Goal: Information Seeking & Learning: Learn about a topic

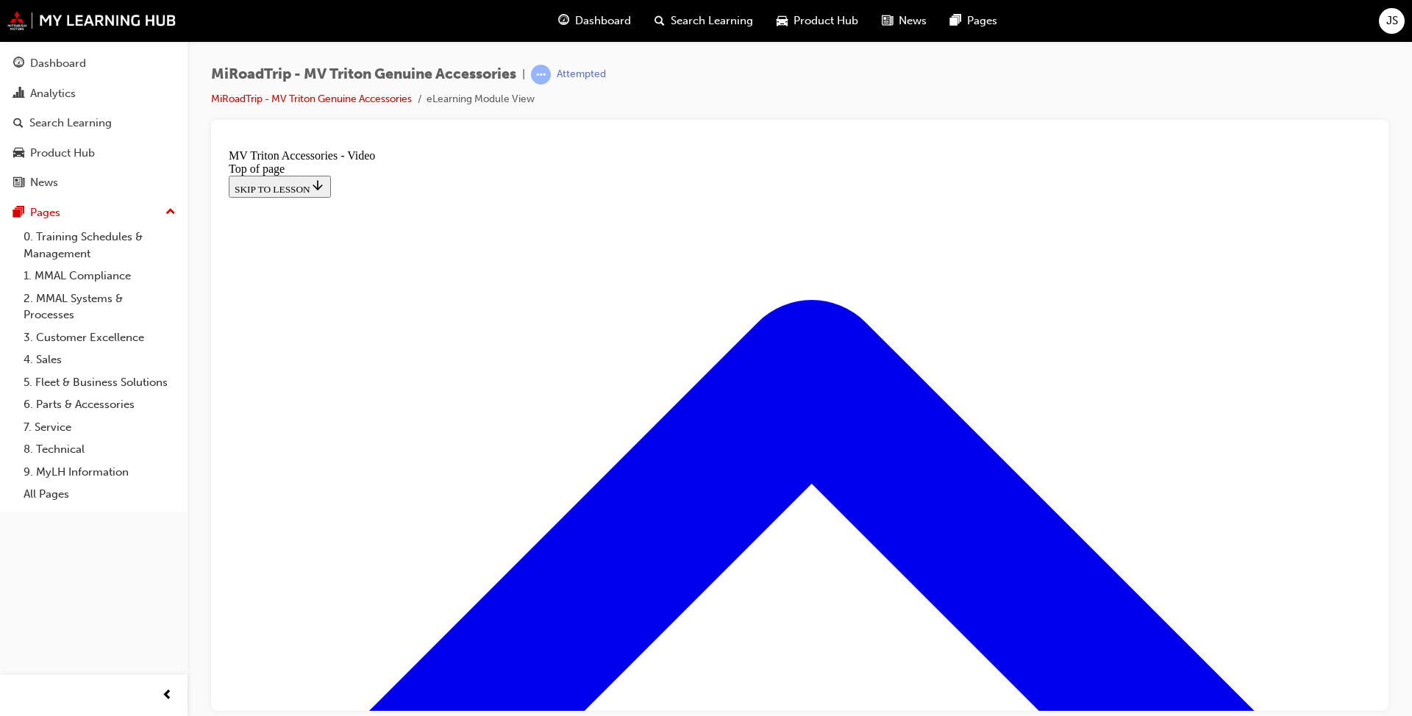
scroll to position [283, 0]
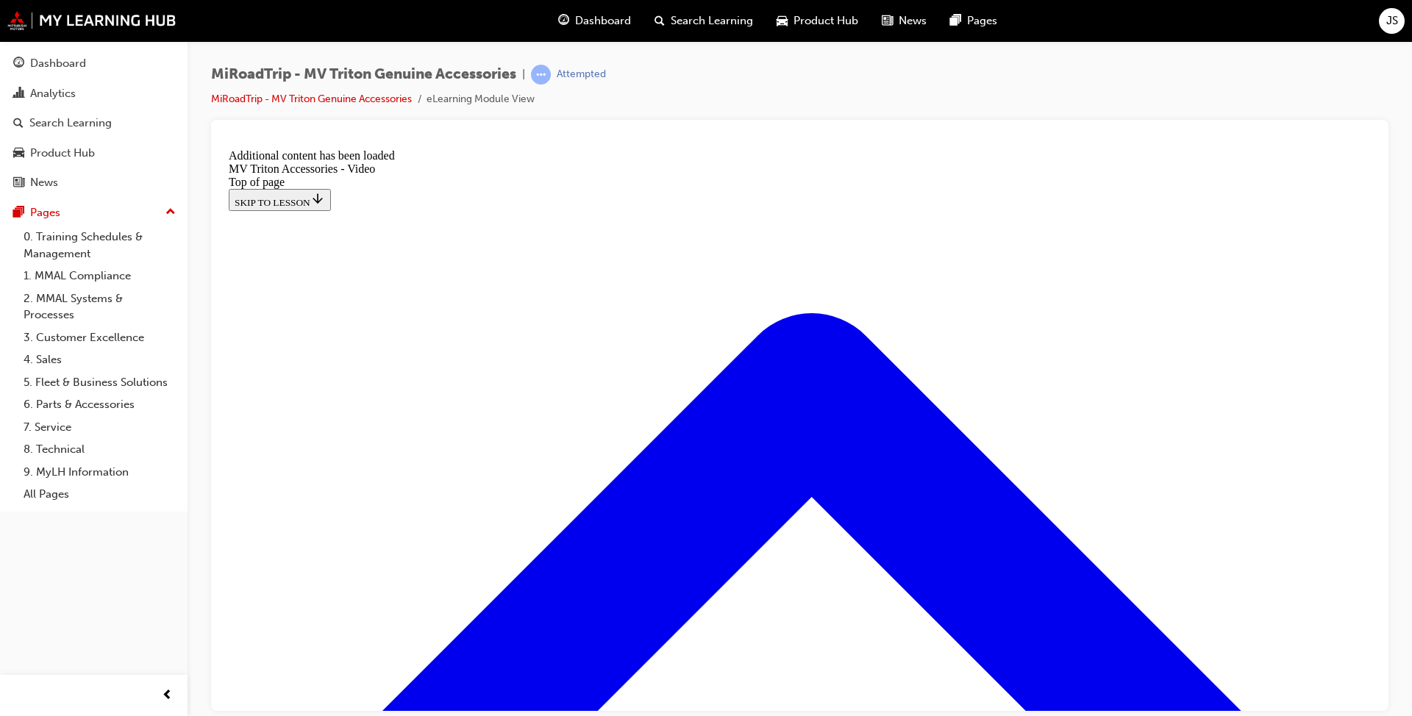
scroll to position [402, 0]
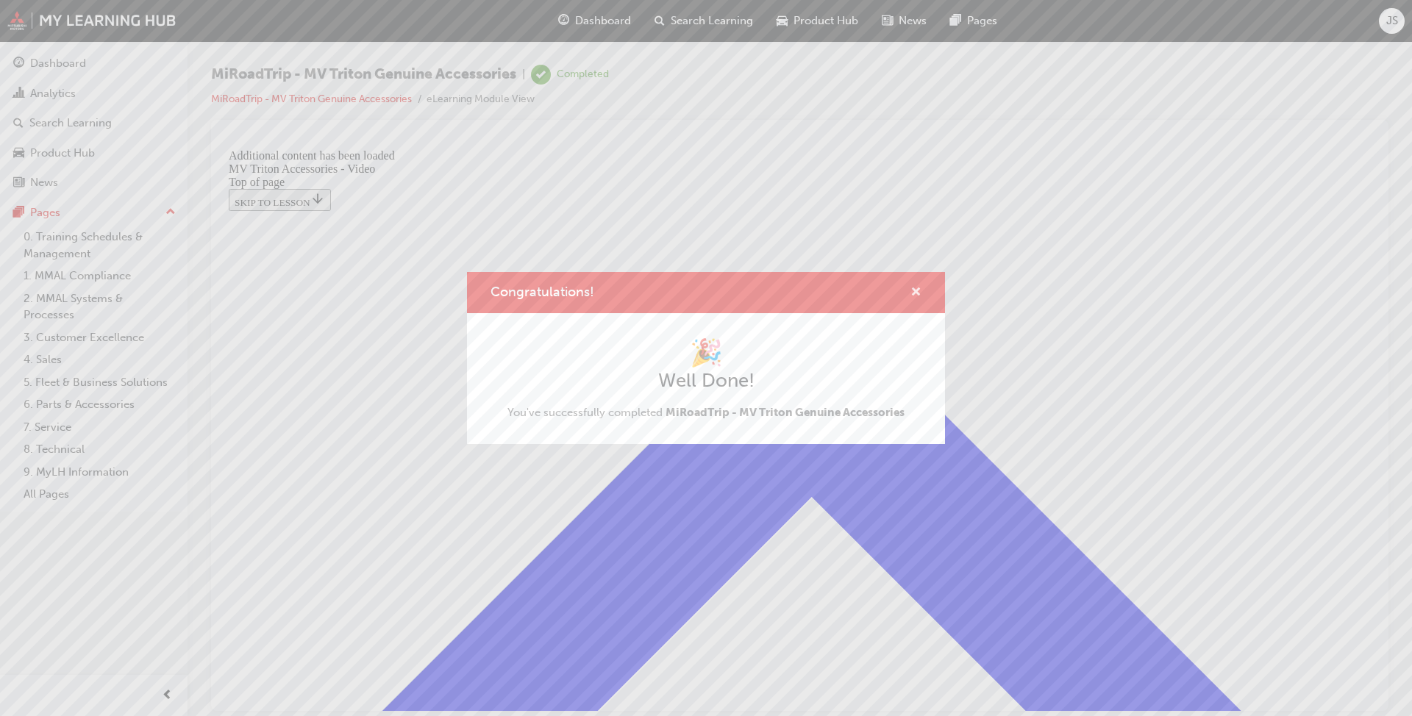
click at [912, 294] on span "cross-icon" at bounding box center [915, 293] width 11 height 13
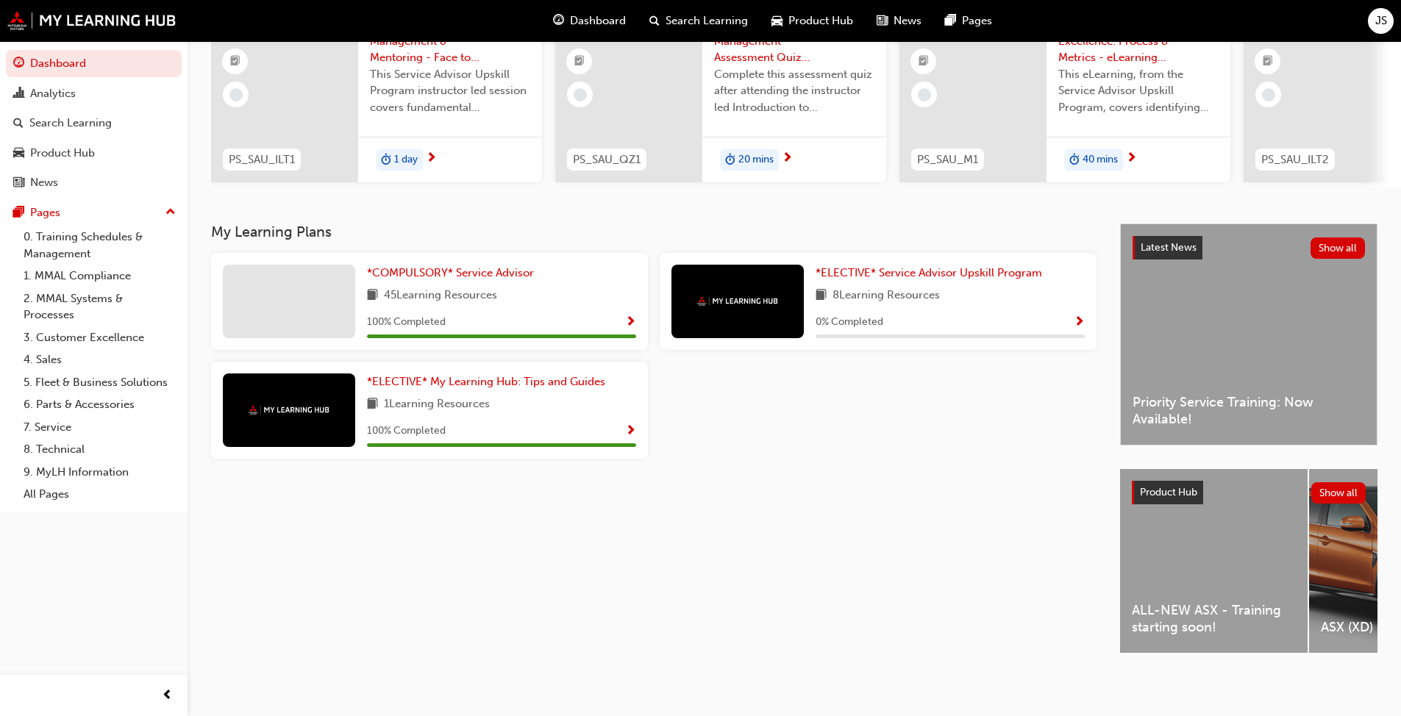
scroll to position [163, 0]
click at [735, 546] on div "ALL-NEW ASX - Training starting soon!" at bounding box center [1214, 561] width 188 height 184
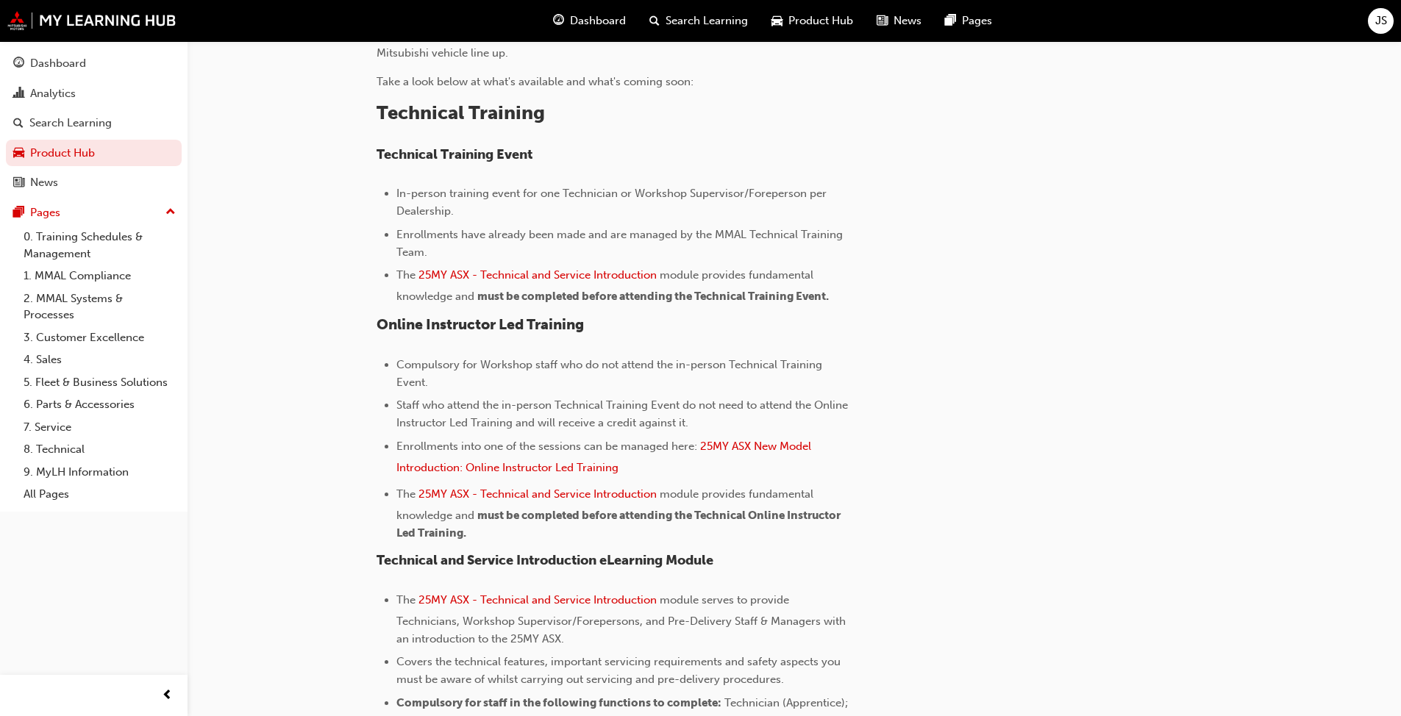
scroll to position [74, 0]
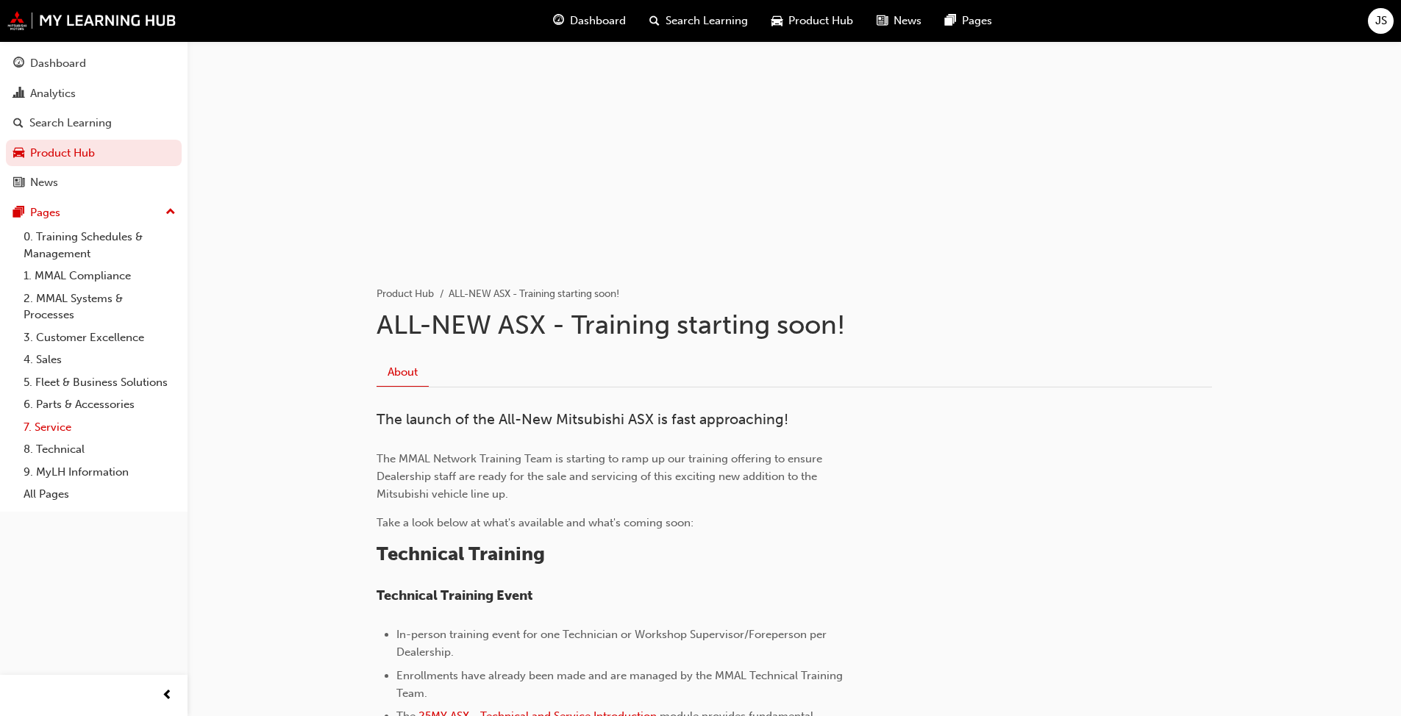
click at [68, 426] on link "7. Service" at bounding box center [100, 427] width 164 height 23
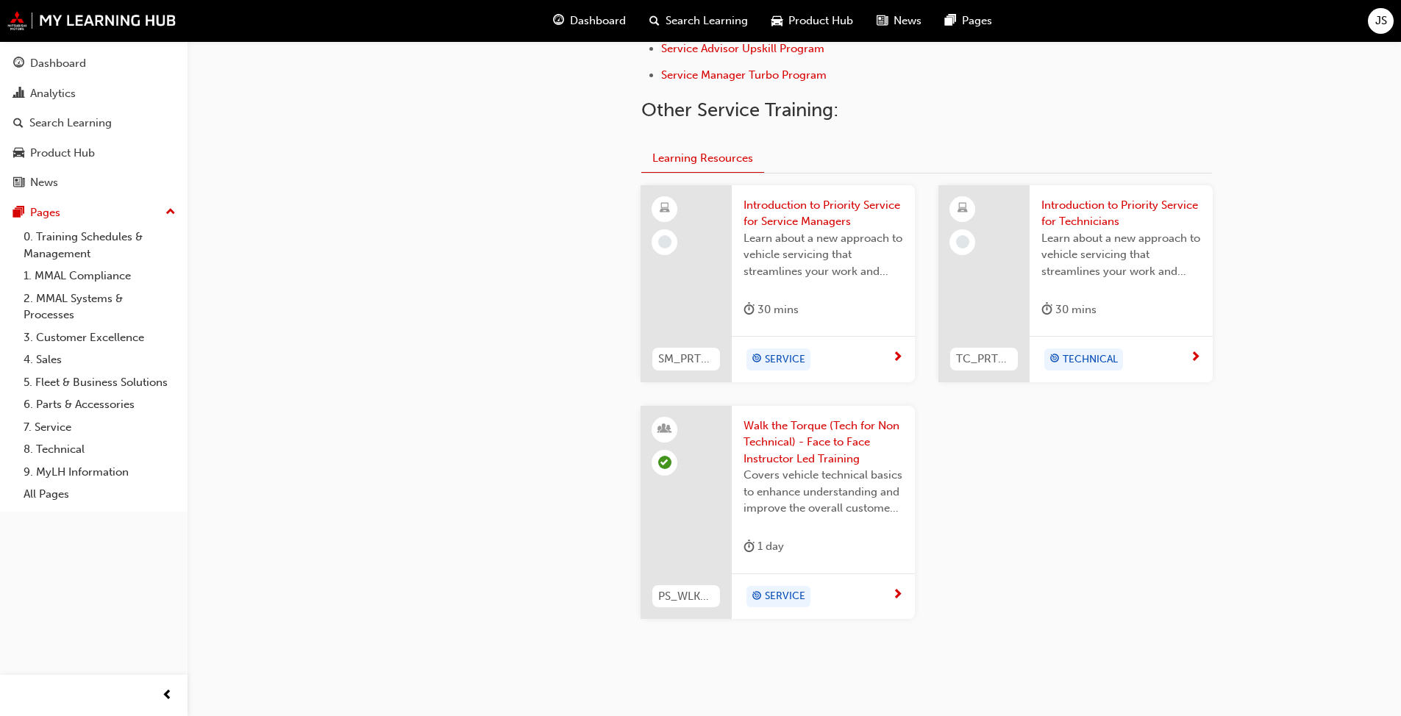
scroll to position [515, 0]
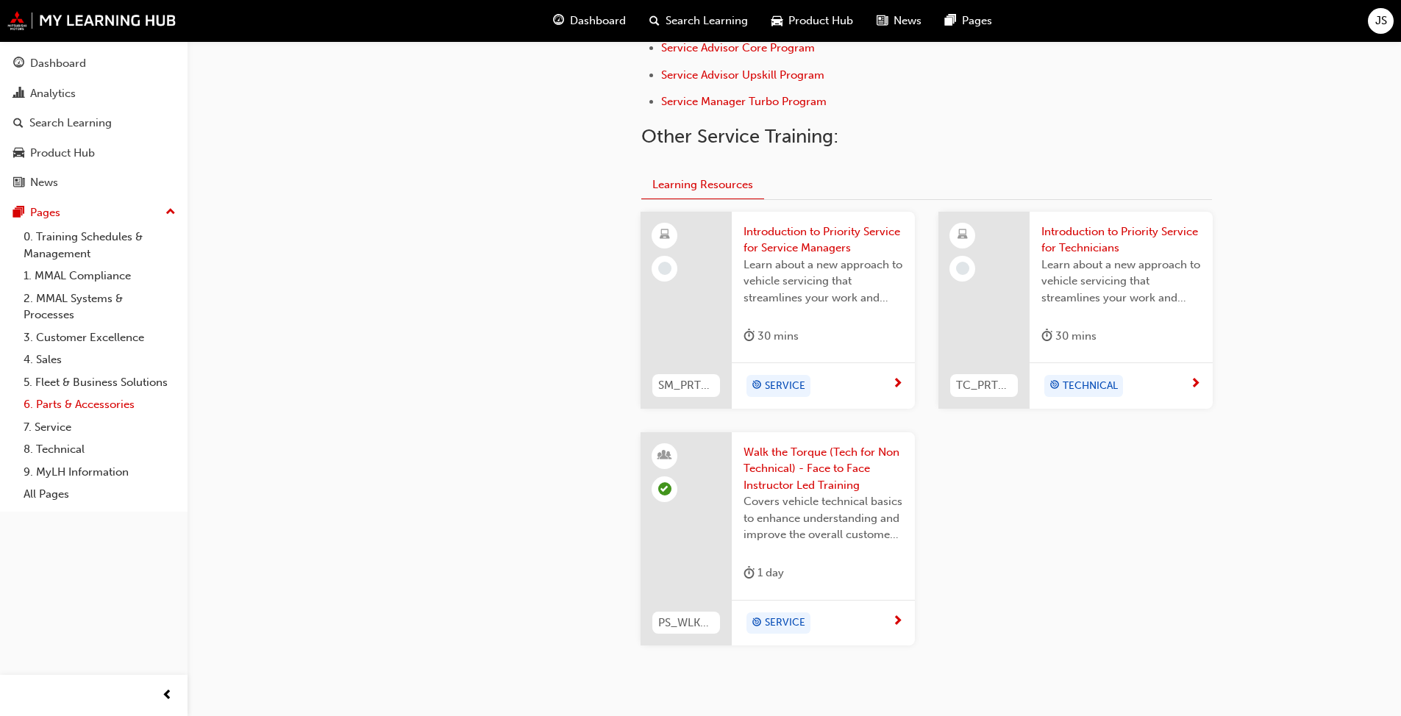
click at [140, 407] on link "6. Parts & Accessories" at bounding box center [100, 404] width 164 height 23
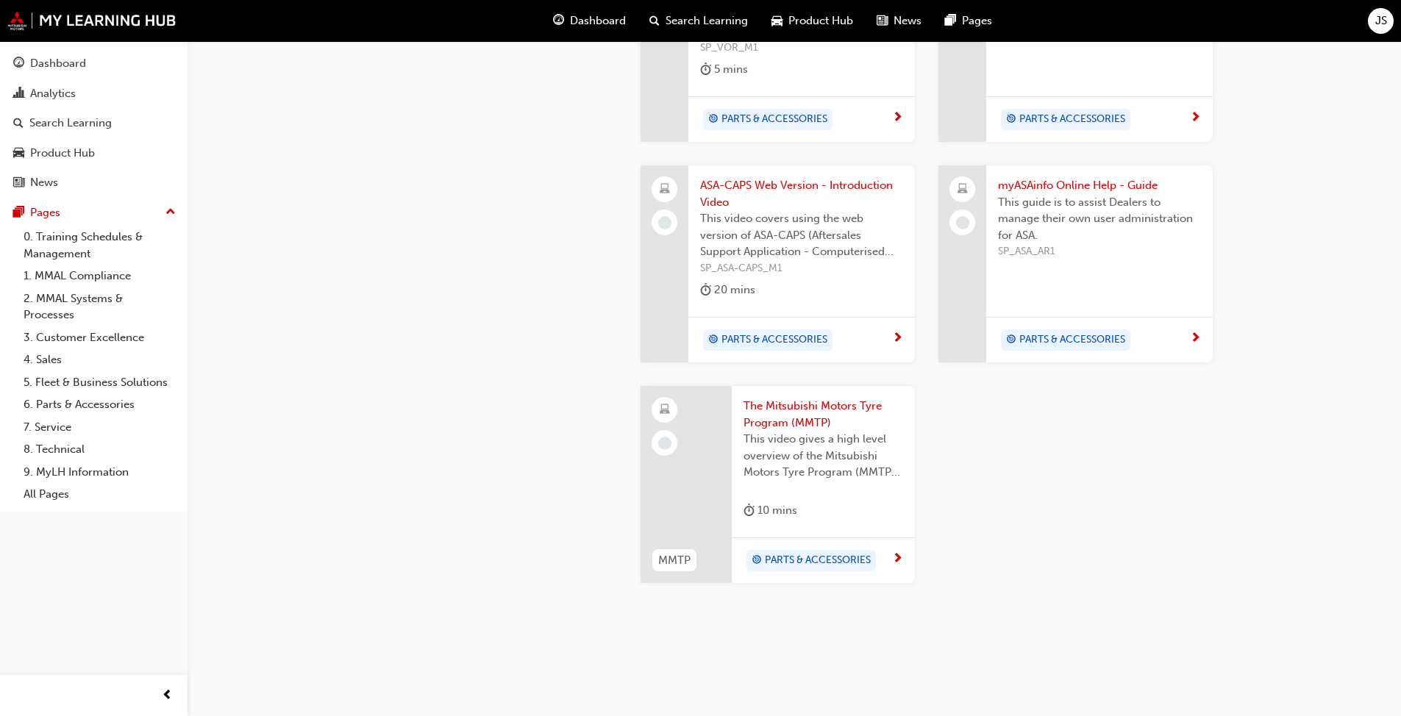
scroll to position [1381, 0]
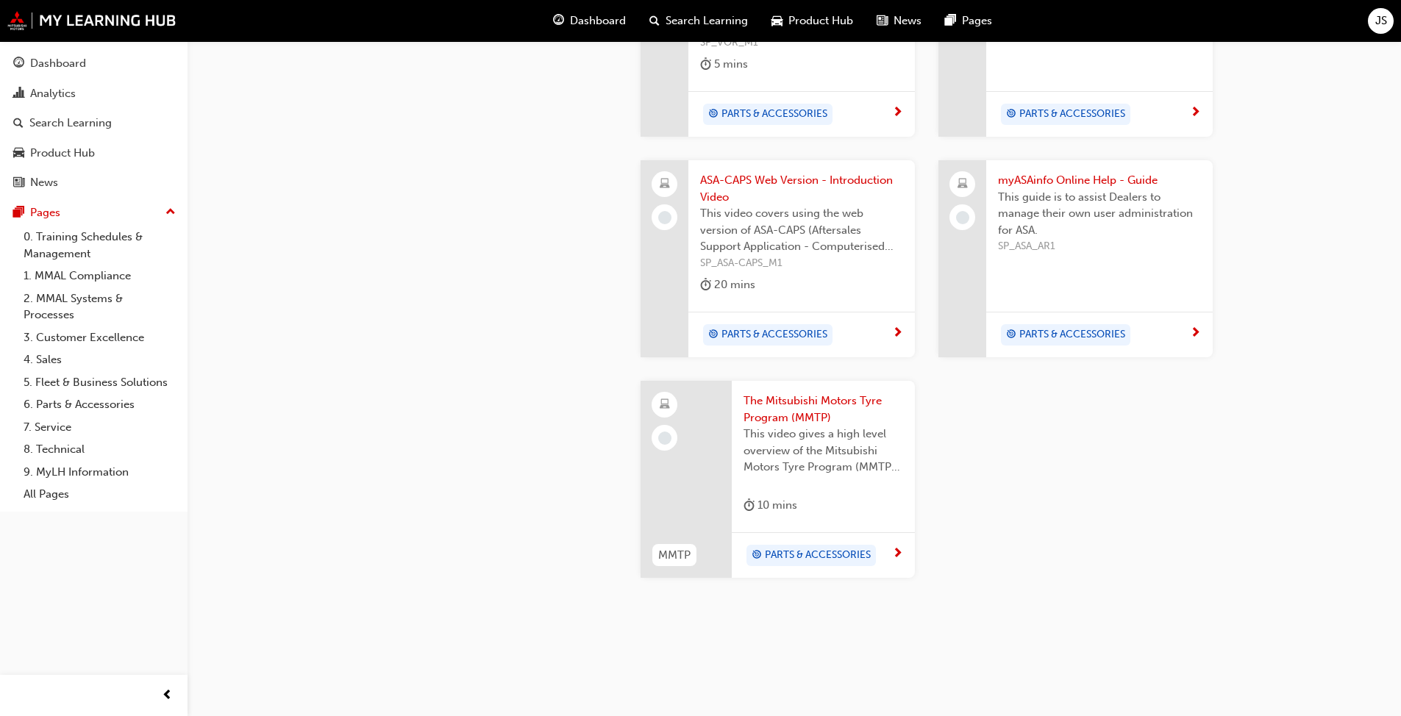
click at [735, 393] on span "The Mitsubishi Motors Tyre Program (MMTP)" at bounding box center [823, 409] width 160 height 33
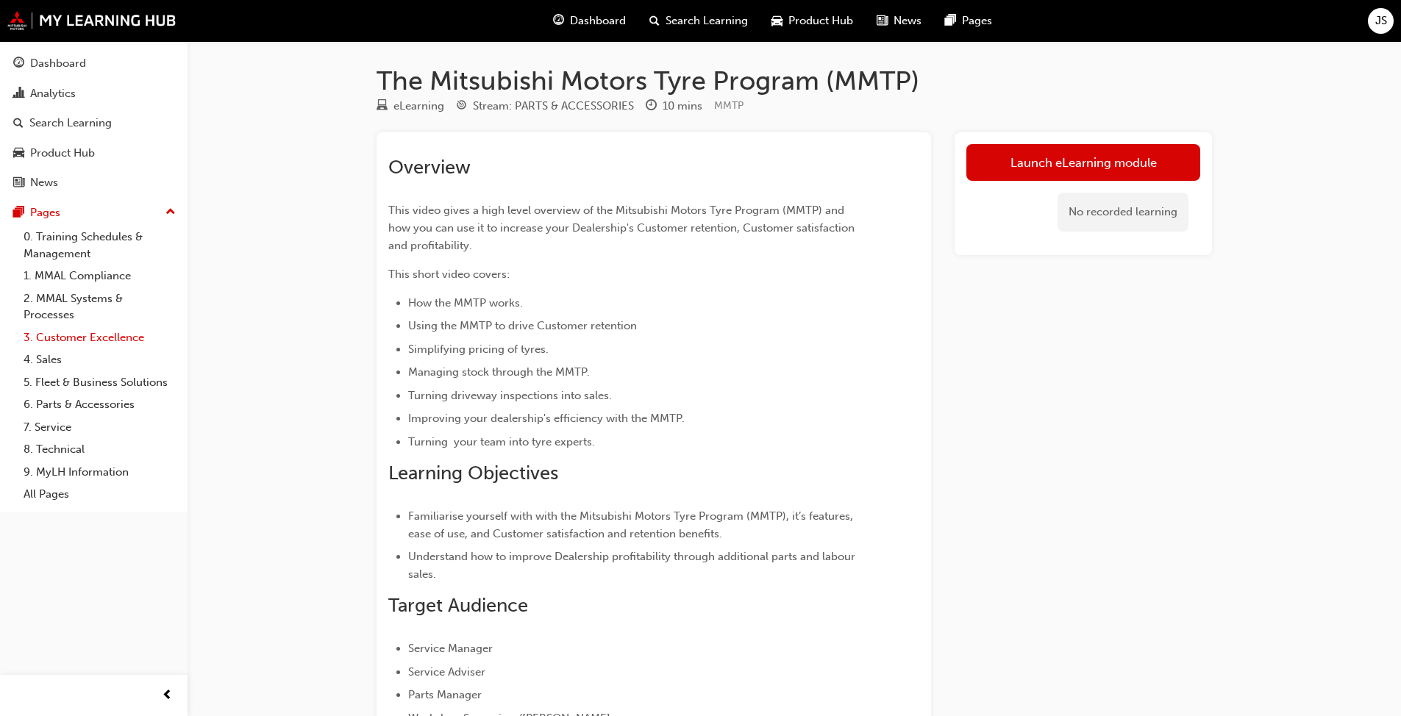
click at [125, 338] on link "3. Customer Excellence" at bounding box center [100, 337] width 164 height 23
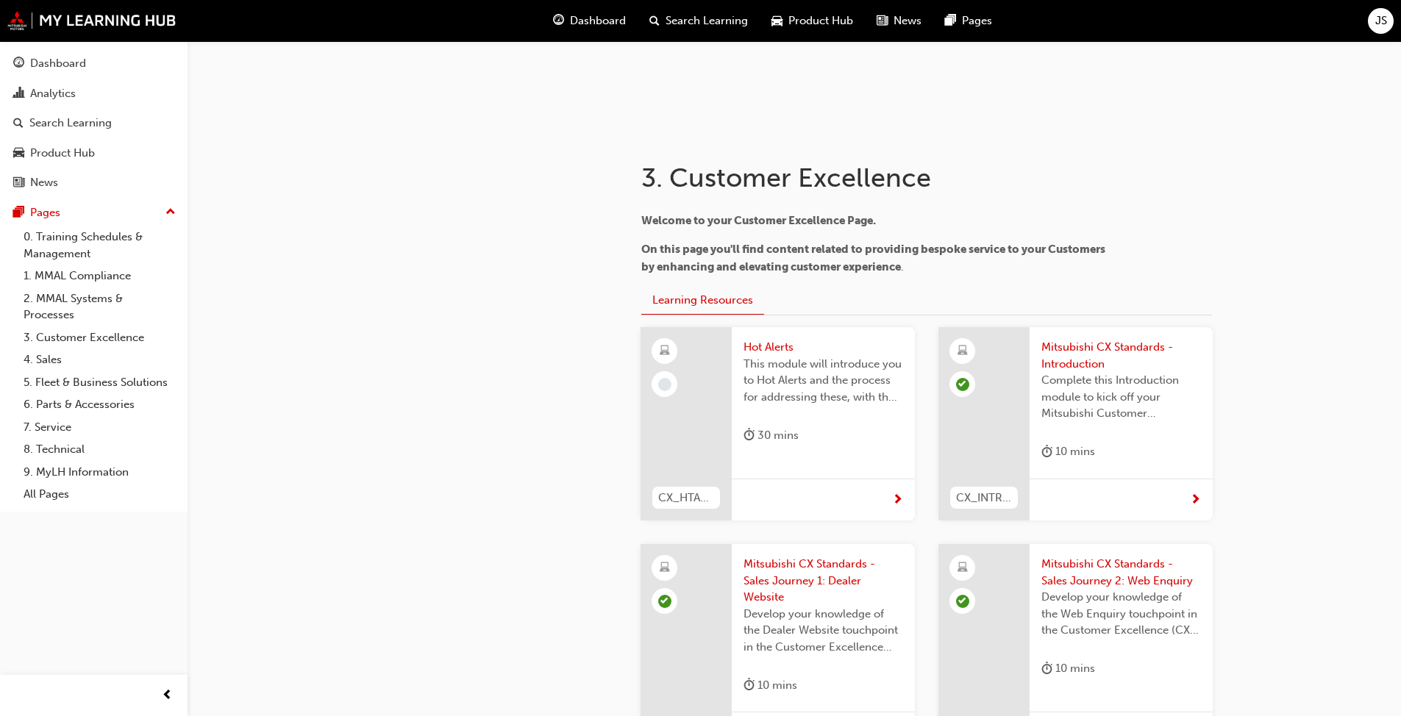
scroll to position [221, 0]
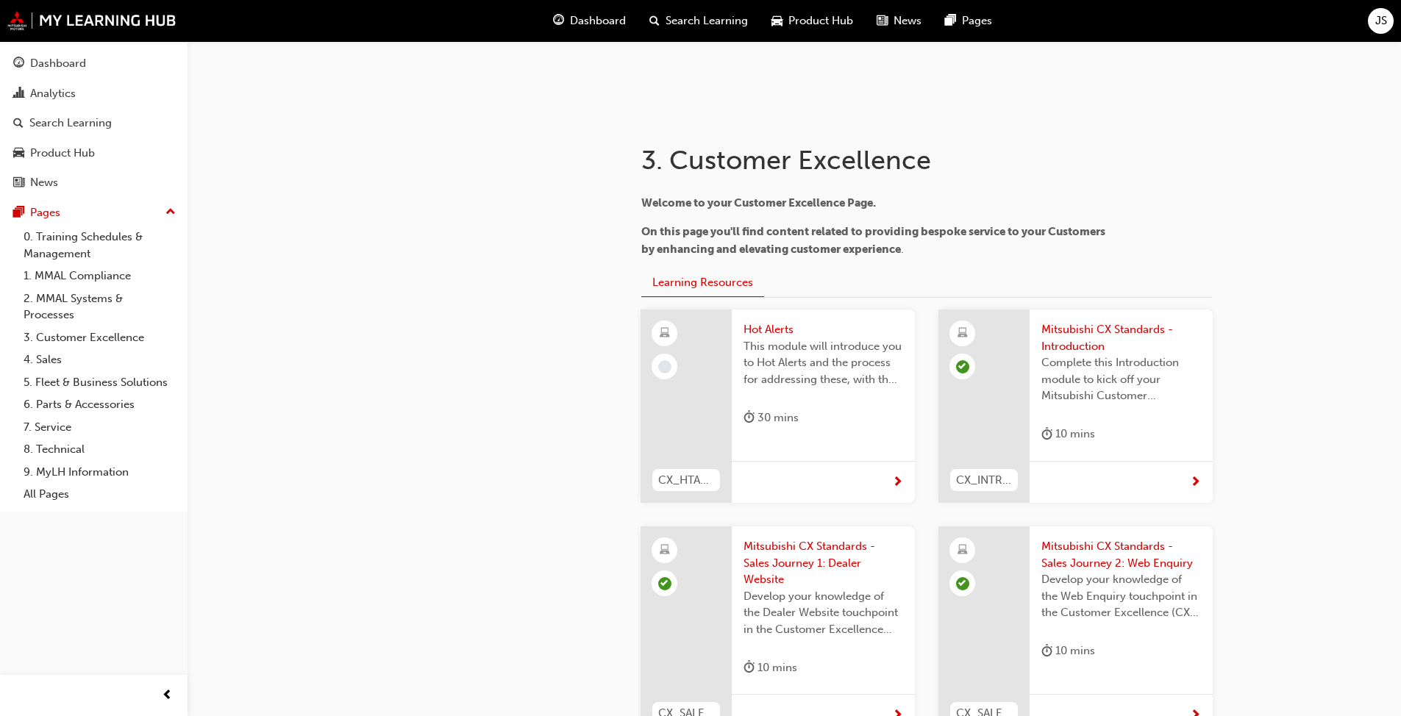
click at [735, 325] on span "Hot Alerts" at bounding box center [823, 329] width 160 height 17
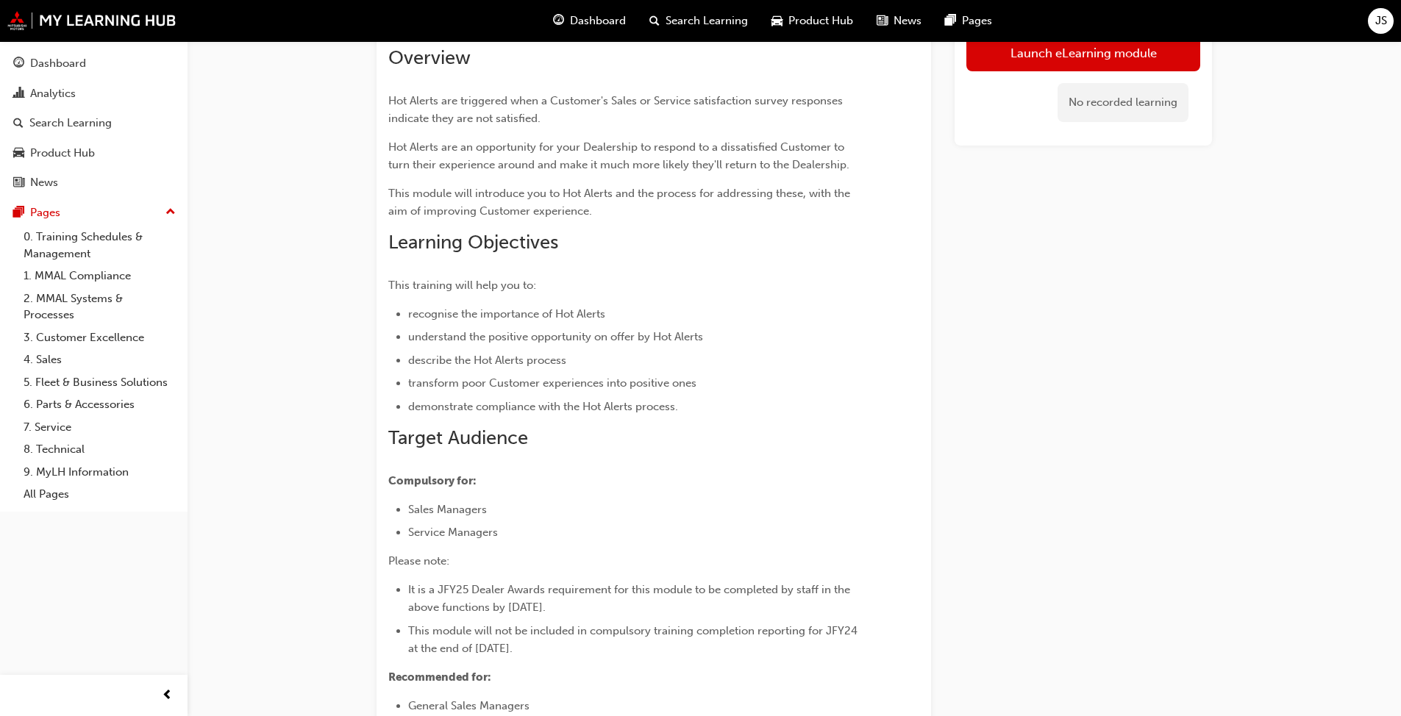
scroll to position [74, 0]
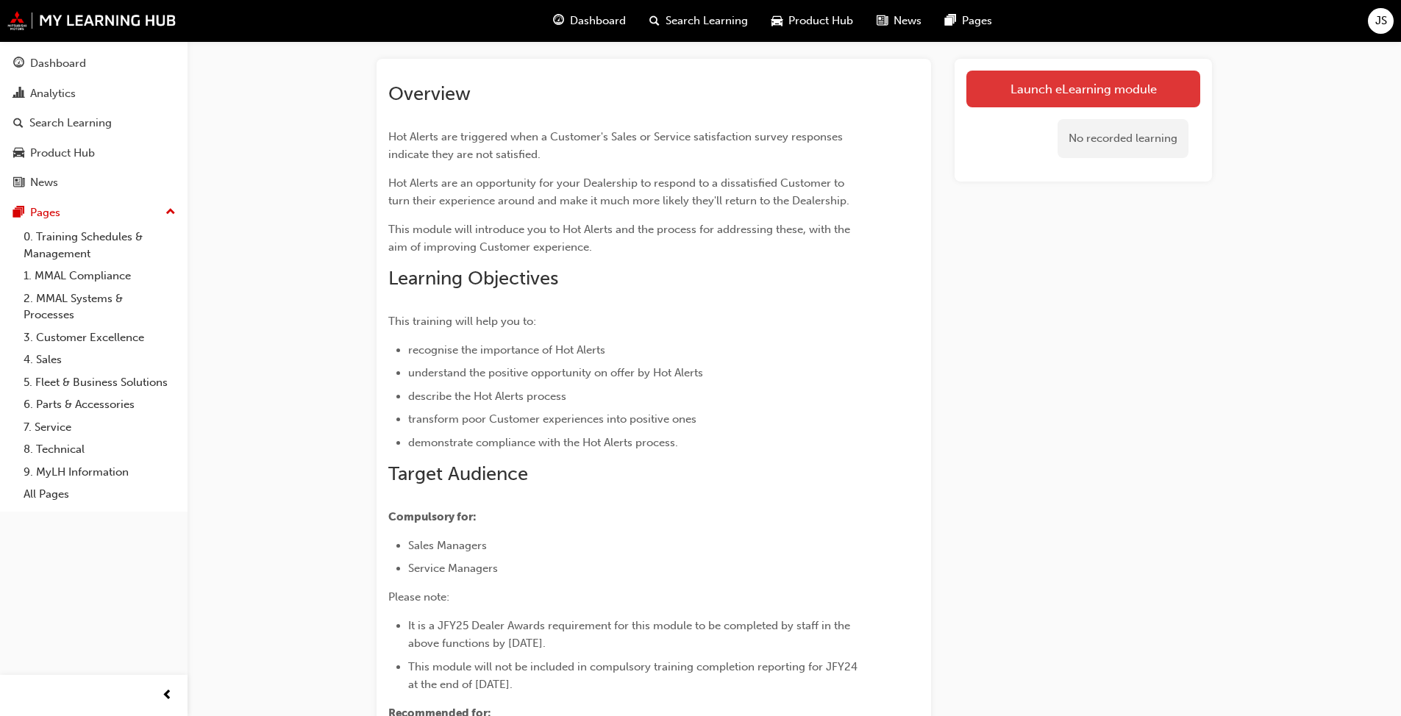
click at [735, 96] on link "Launch eLearning module" at bounding box center [1083, 89] width 234 height 37
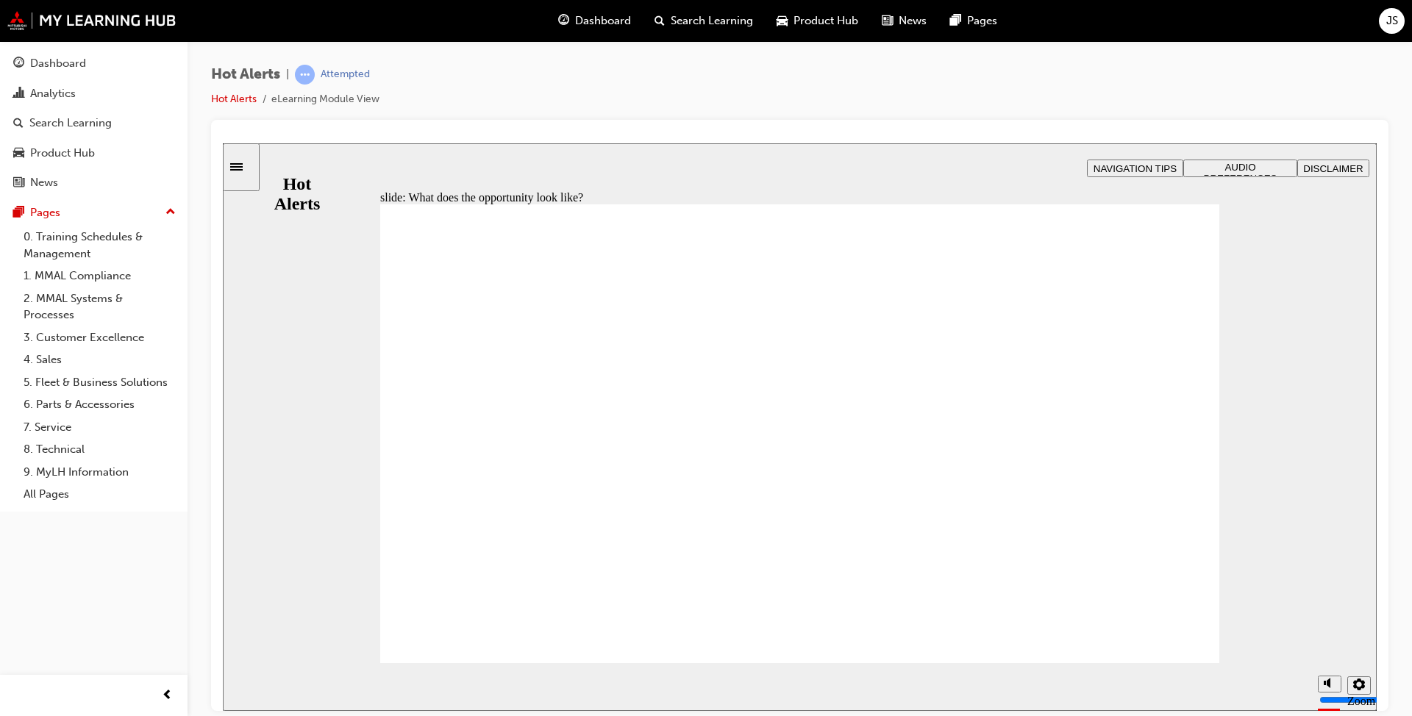
click at [735, 79] on div "Hot Alerts | Attempted Hot Alerts eLearning Module View" at bounding box center [799, 92] width 1177 height 55
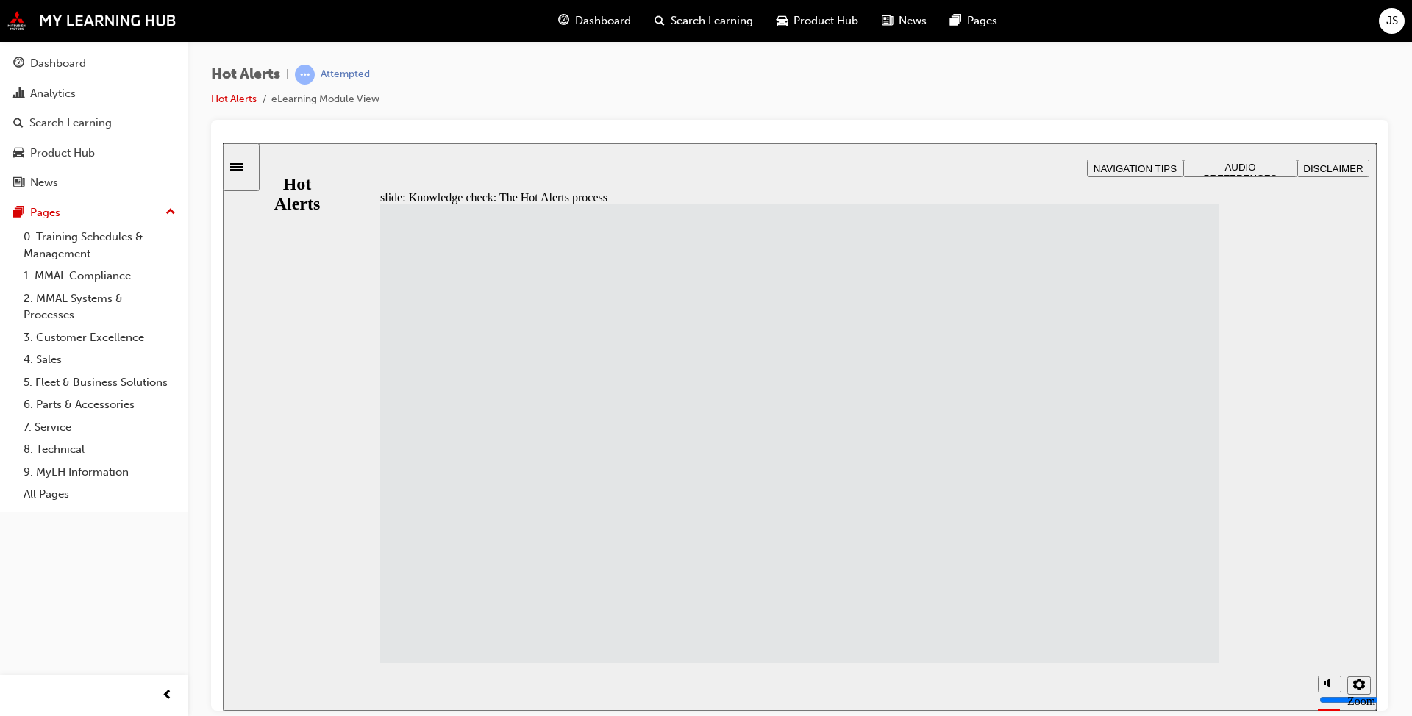
drag, startPoint x: 454, startPoint y: 524, endPoint x: 770, endPoint y: 295, distance: 390.2
drag, startPoint x: 498, startPoint y: 626, endPoint x: 794, endPoint y: 569, distance: 301.7
drag, startPoint x: 500, startPoint y: 469, endPoint x: 805, endPoint y: 631, distance: 345.4
drag, startPoint x: 762, startPoint y: 274, endPoint x: 765, endPoint y: 333, distance: 58.9
drag, startPoint x: 530, startPoint y: 282, endPoint x: 846, endPoint y: 285, distance: 315.5
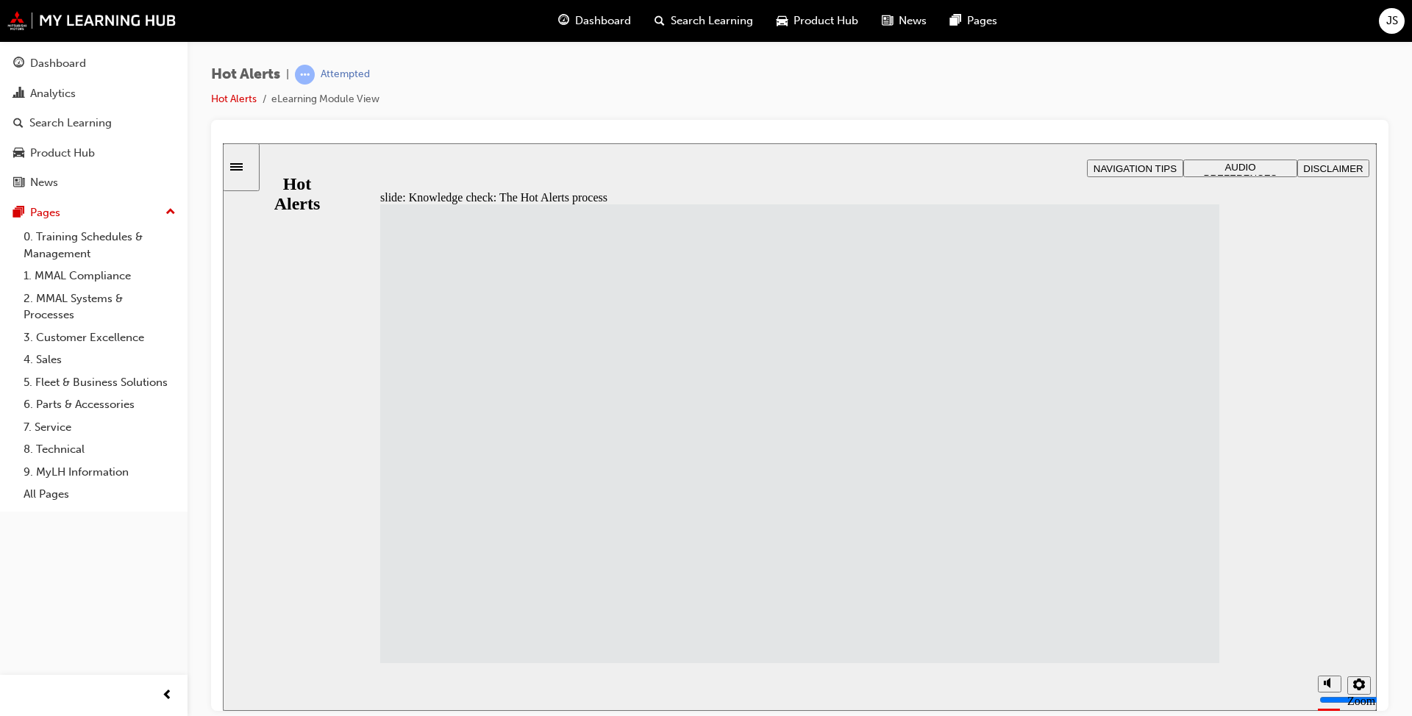
drag, startPoint x: 436, startPoint y: 339, endPoint x: 749, endPoint y: 399, distance: 319.0
drag, startPoint x: 777, startPoint y: 393, endPoint x: 782, endPoint y: 450, distance: 57.5
drag, startPoint x: 793, startPoint y: 573, endPoint x: 793, endPoint y: 519, distance: 53.7
drag, startPoint x: 814, startPoint y: 627, endPoint x: 812, endPoint y: 568, distance: 59.6
drag, startPoint x: 832, startPoint y: 456, endPoint x: 839, endPoint y: 626, distance: 170.0
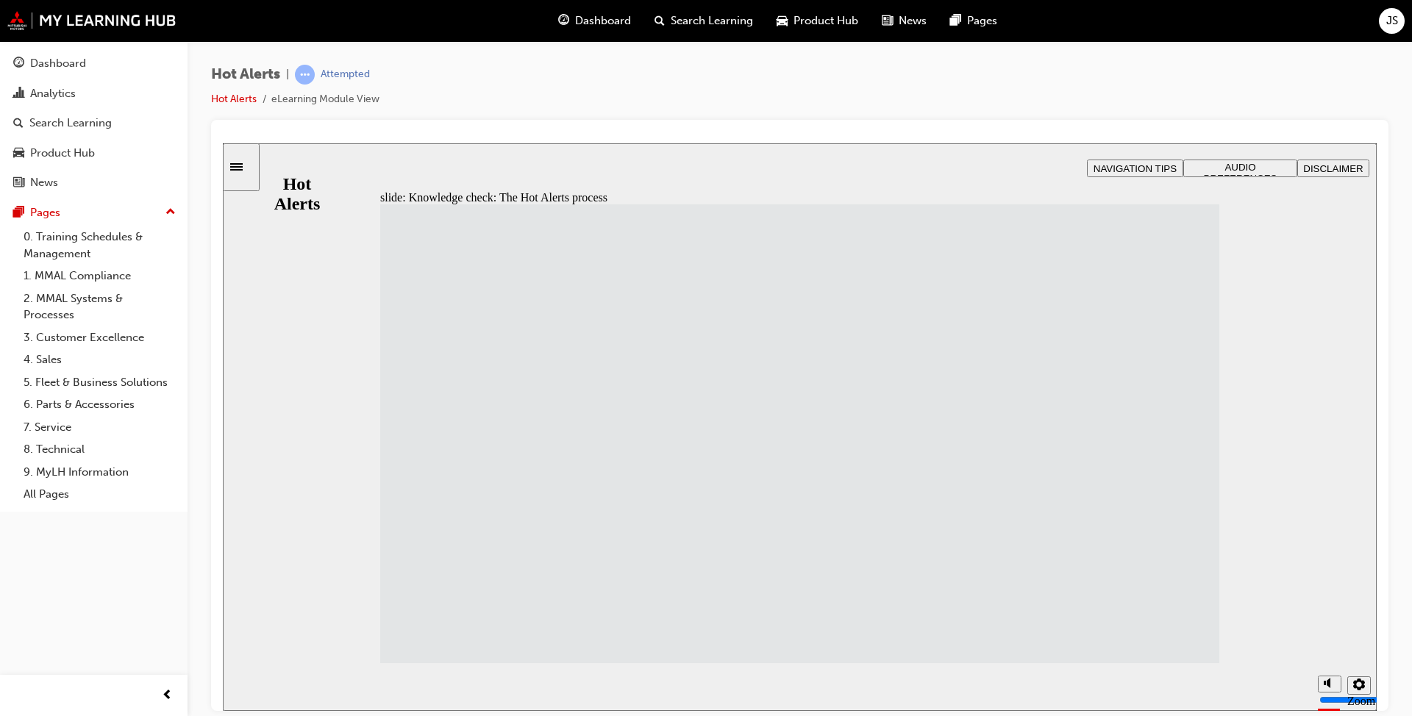
drag, startPoint x: 555, startPoint y: 394, endPoint x: 871, endPoint y: 396, distance: 316.2
drag, startPoint x: 840, startPoint y: 404, endPoint x: 843, endPoint y: 481, distance: 76.6
drag, startPoint x: 831, startPoint y: 336, endPoint x: 829, endPoint y: 397, distance: 61.0
drag, startPoint x: 834, startPoint y: 289, endPoint x: 833, endPoint y: 338, distance: 48.5
drag, startPoint x: 604, startPoint y: 566, endPoint x: 893, endPoint y: 275, distance: 410.2
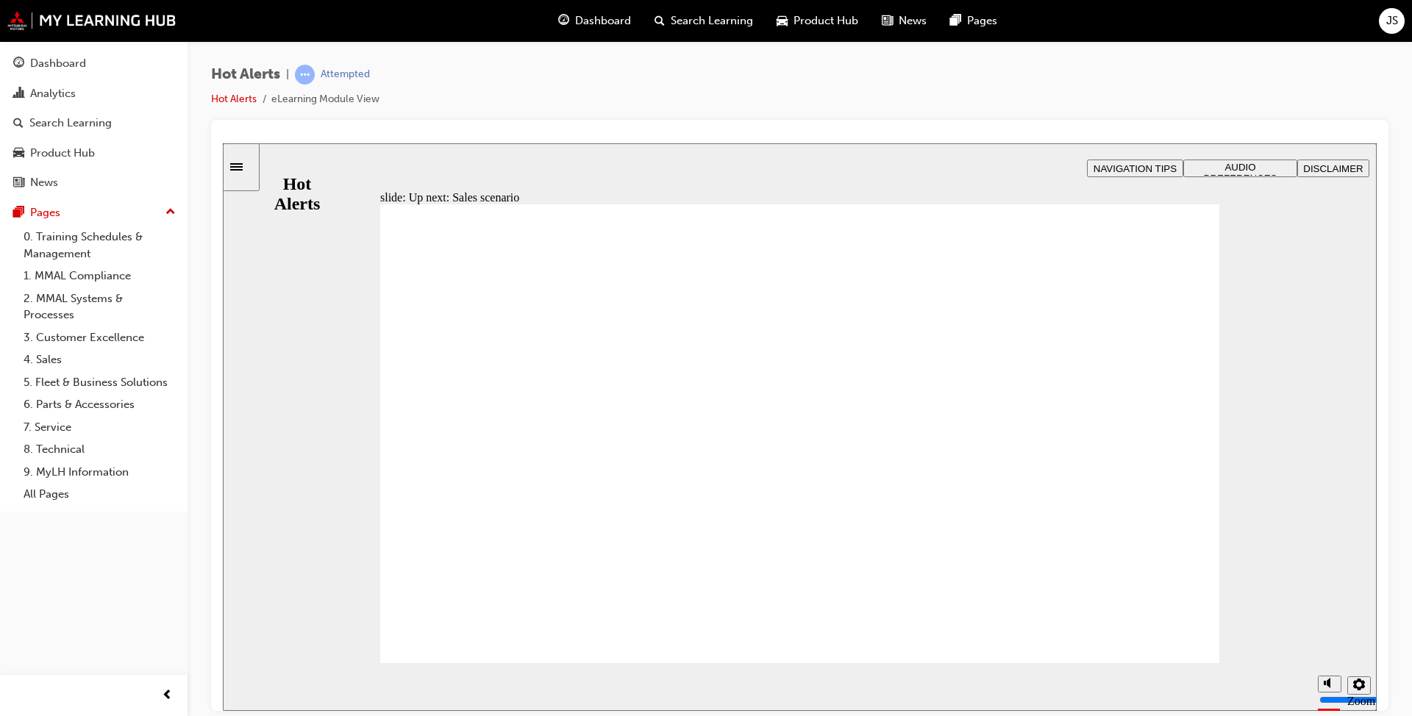
checkbox input "true"
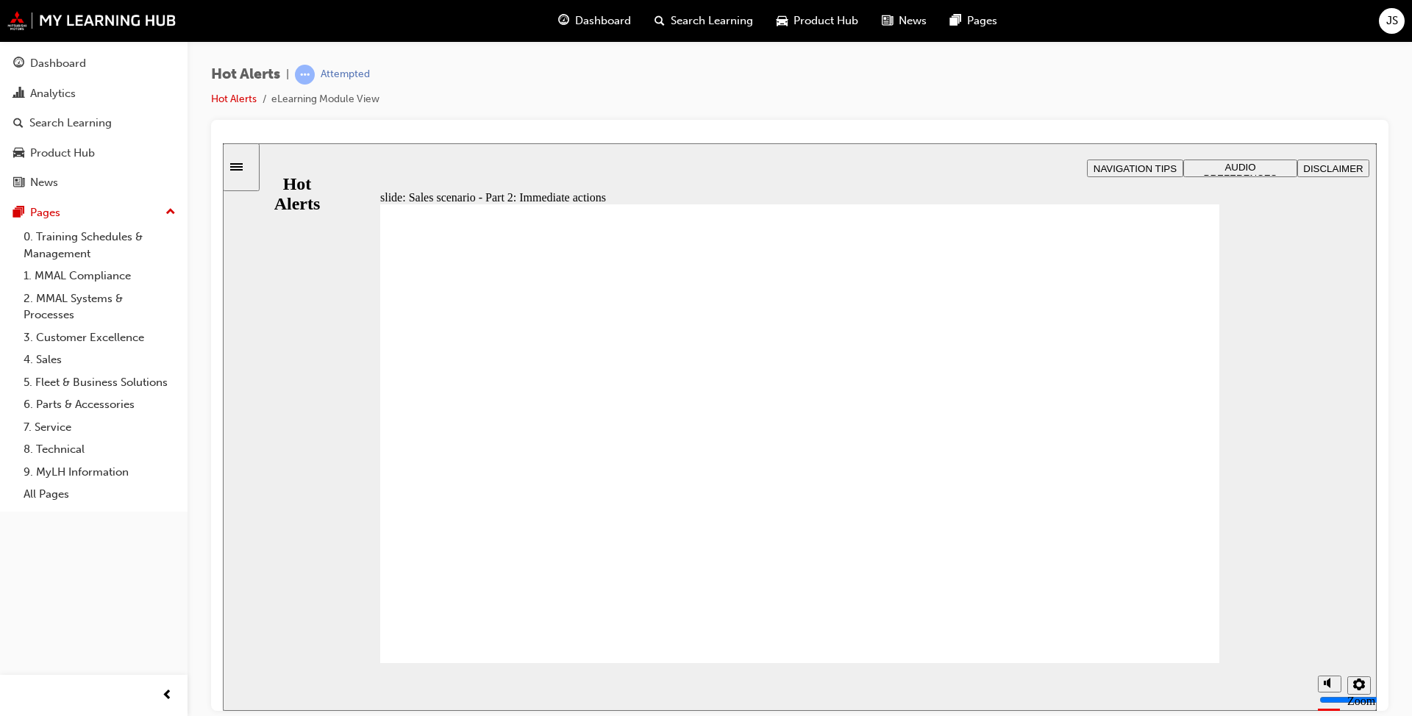
checkbox input "true"
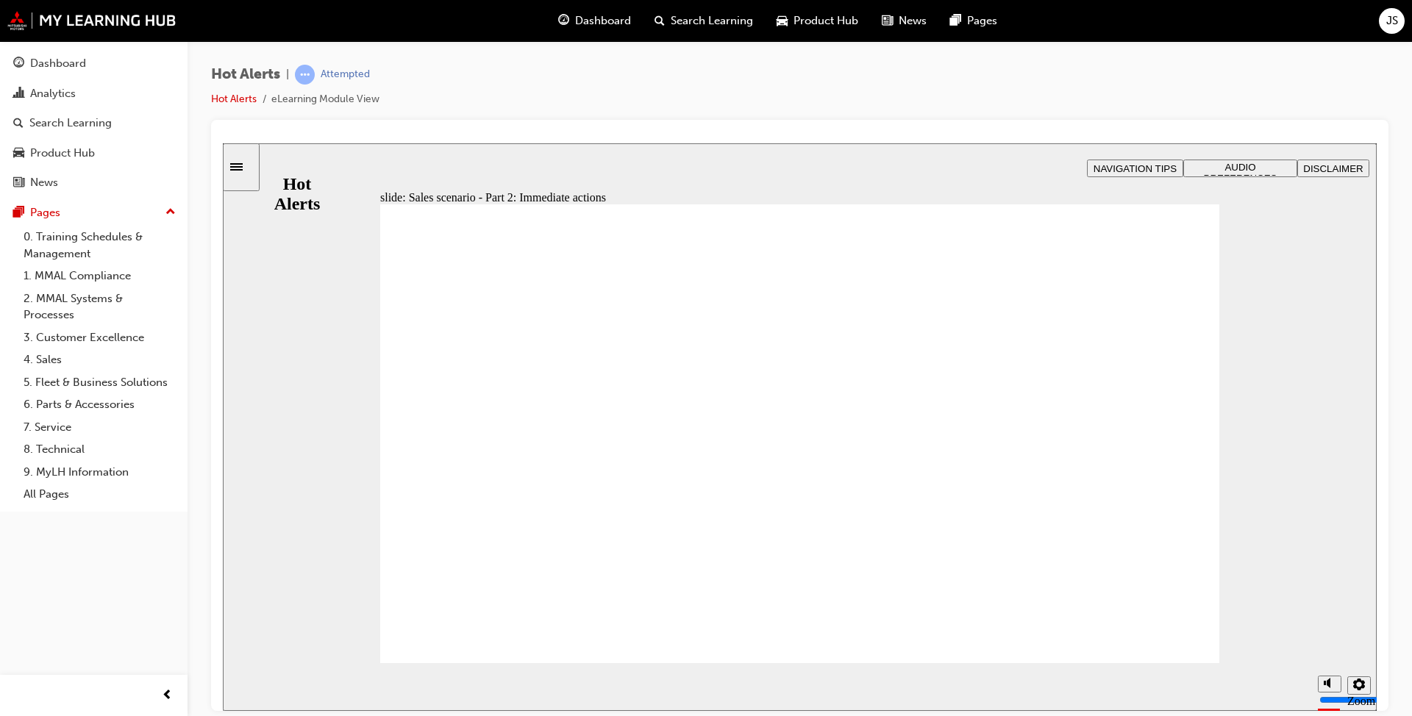
checkbox input "true"
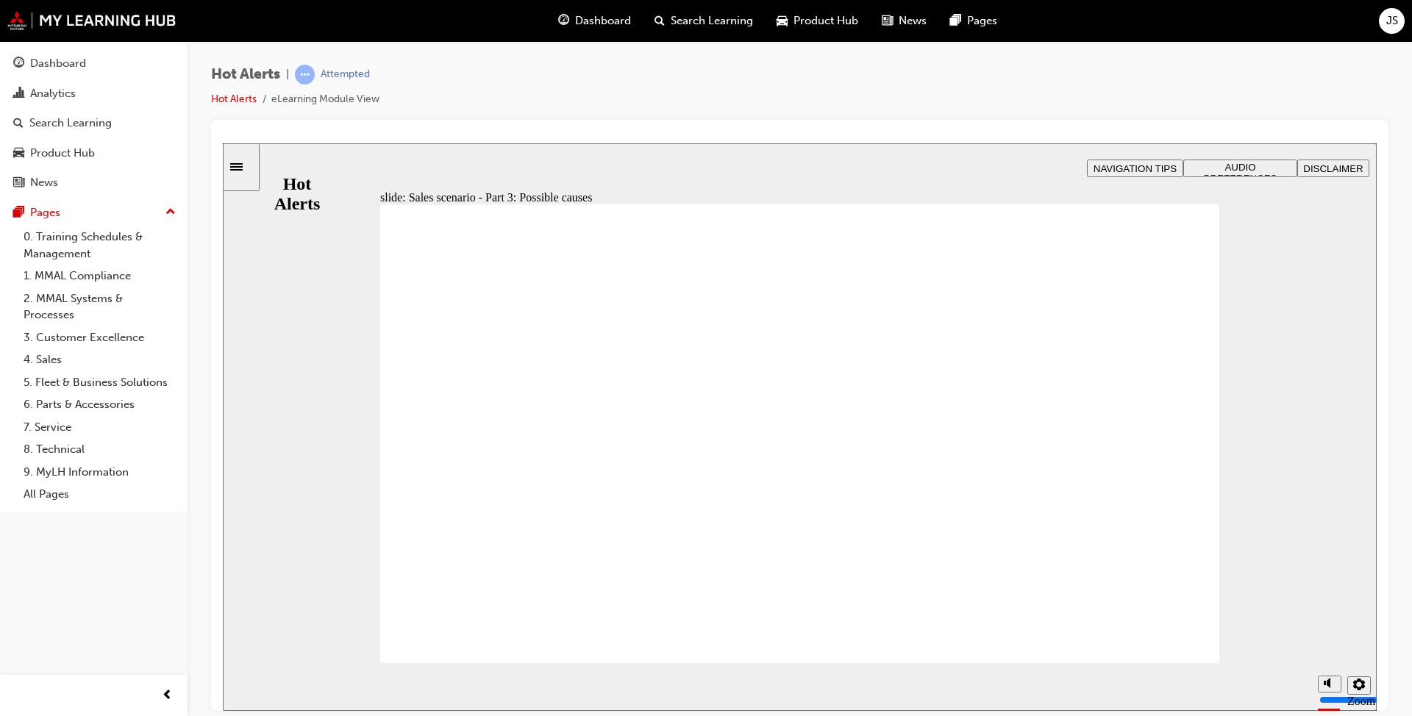
checkbox input "true"
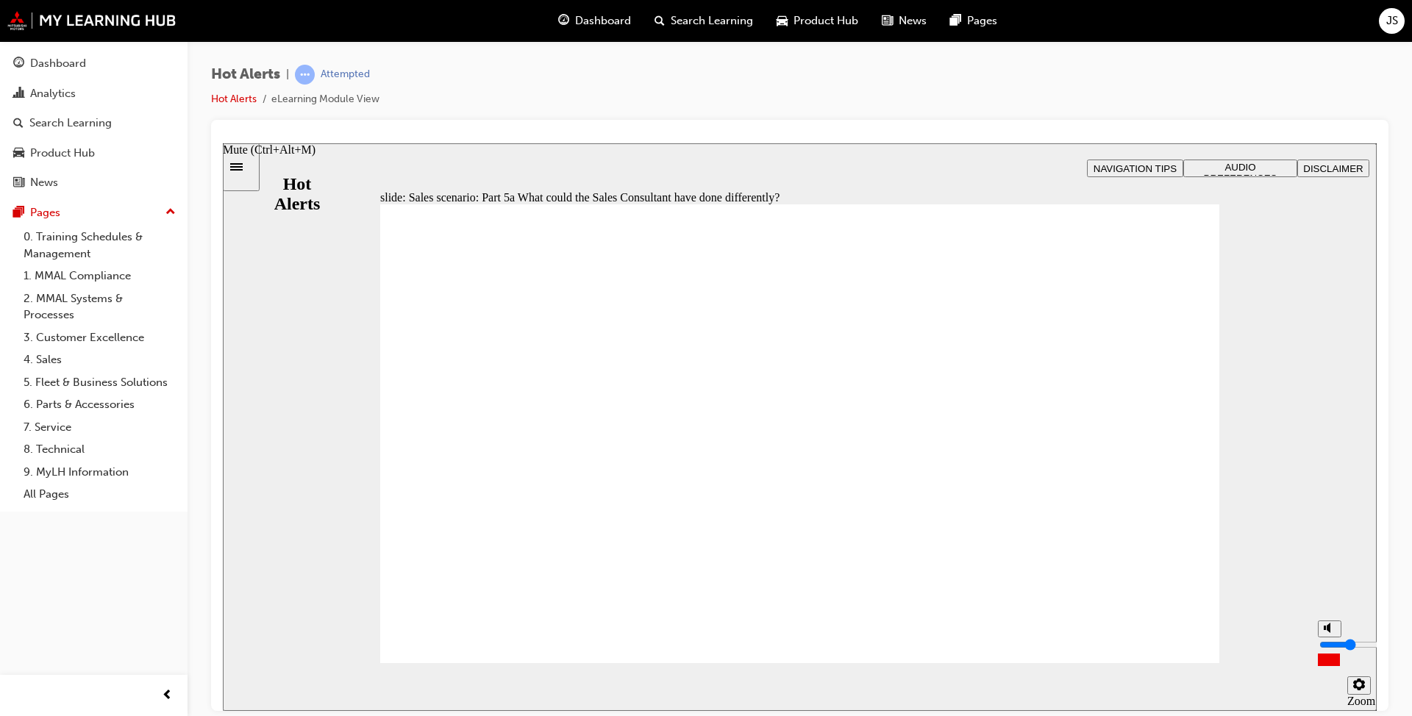
drag, startPoint x: 1327, startPoint y: 625, endPoint x: 1331, endPoint y: 649, distance: 23.9
type input "3"
click at [735, 550] on input "volume" at bounding box center [1366, 644] width 95 height 12
checkbox input "true"
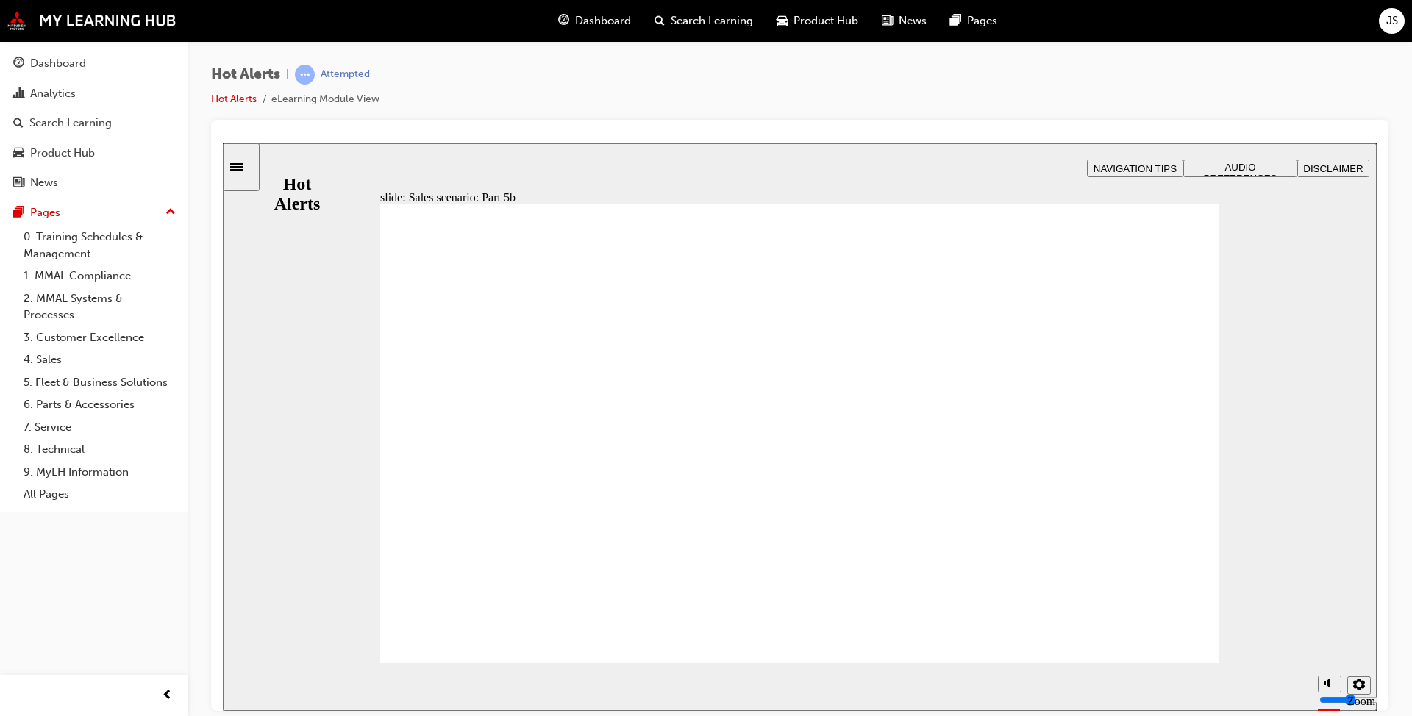
checkbox input "true"
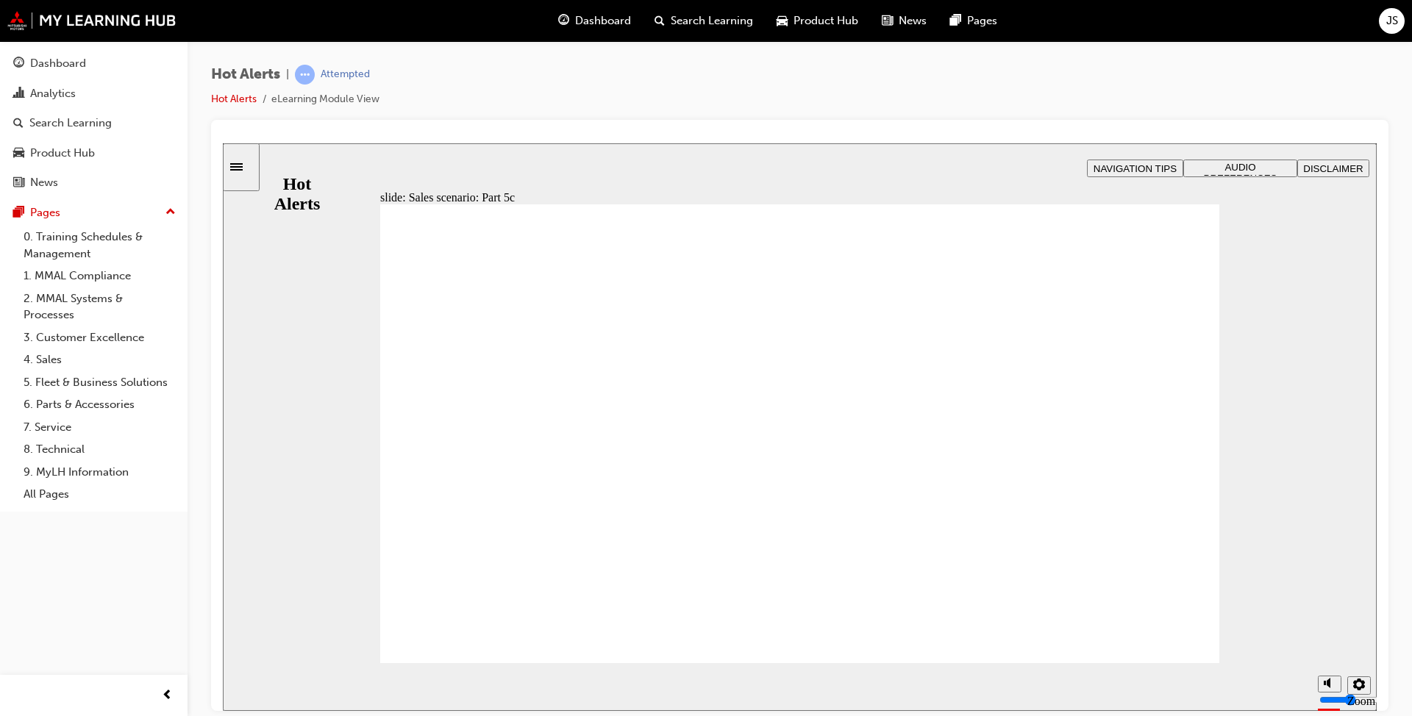
checkbox input "true"
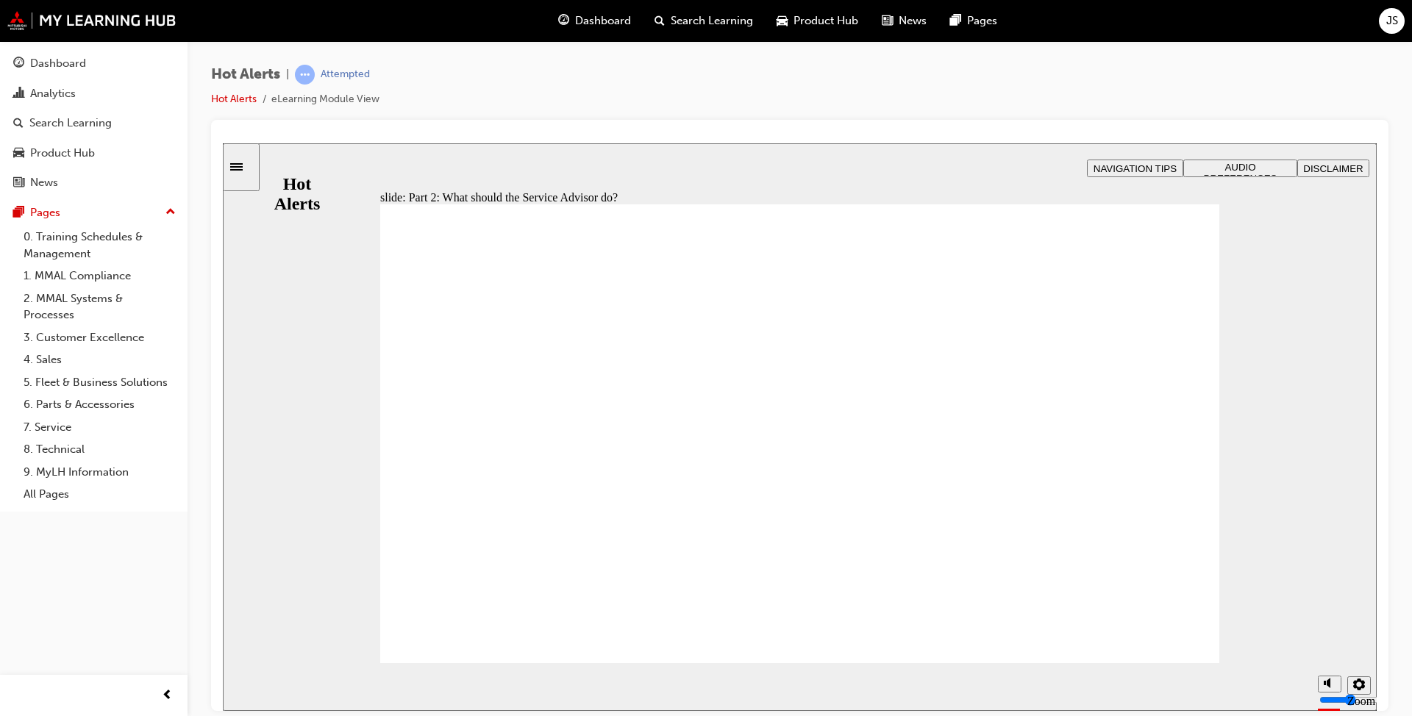
checkbox input "true"
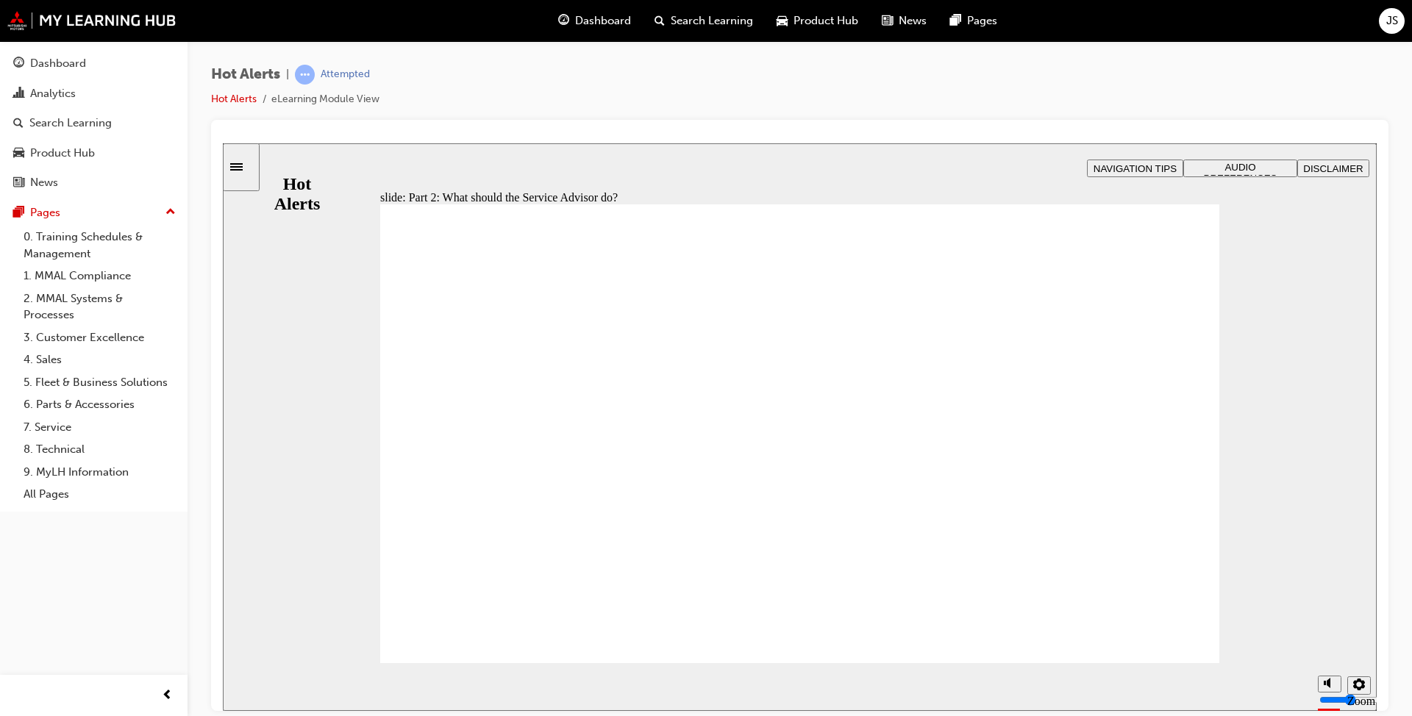
checkbox input "true"
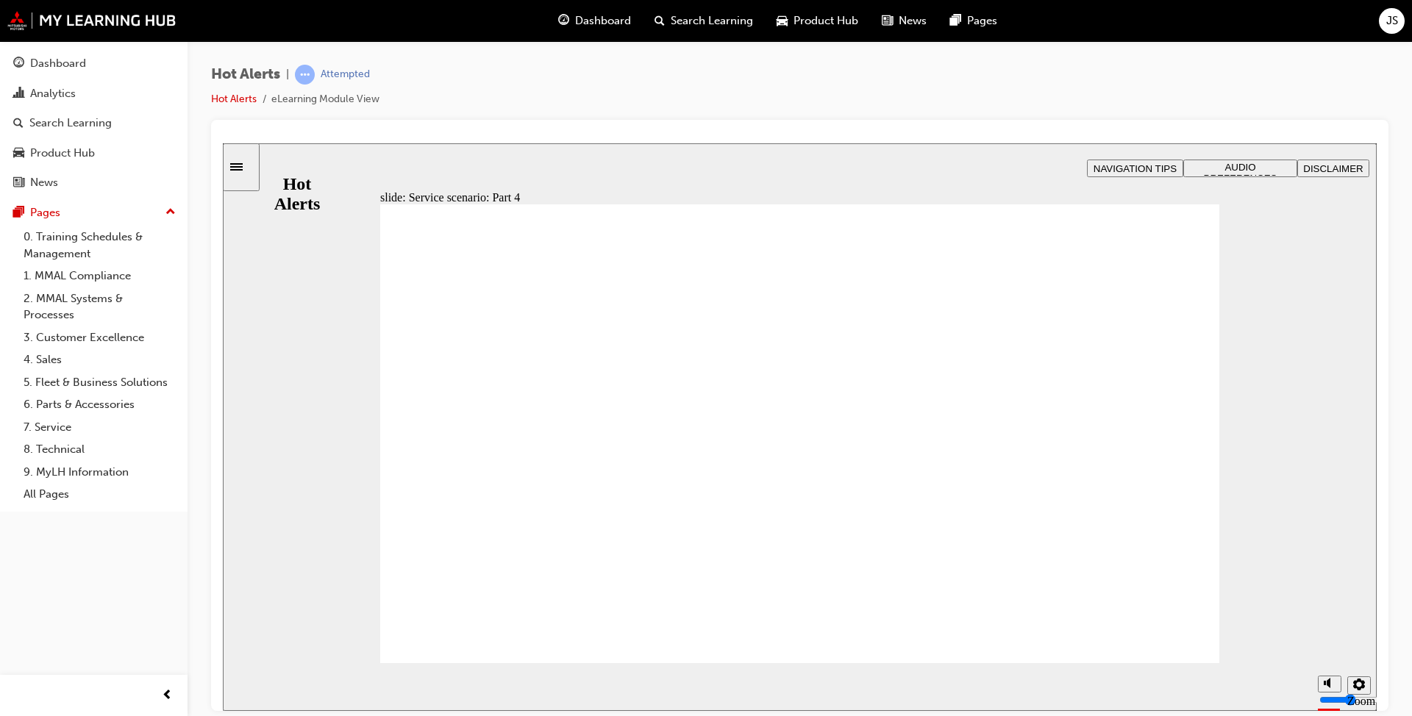
checkbox input "true"
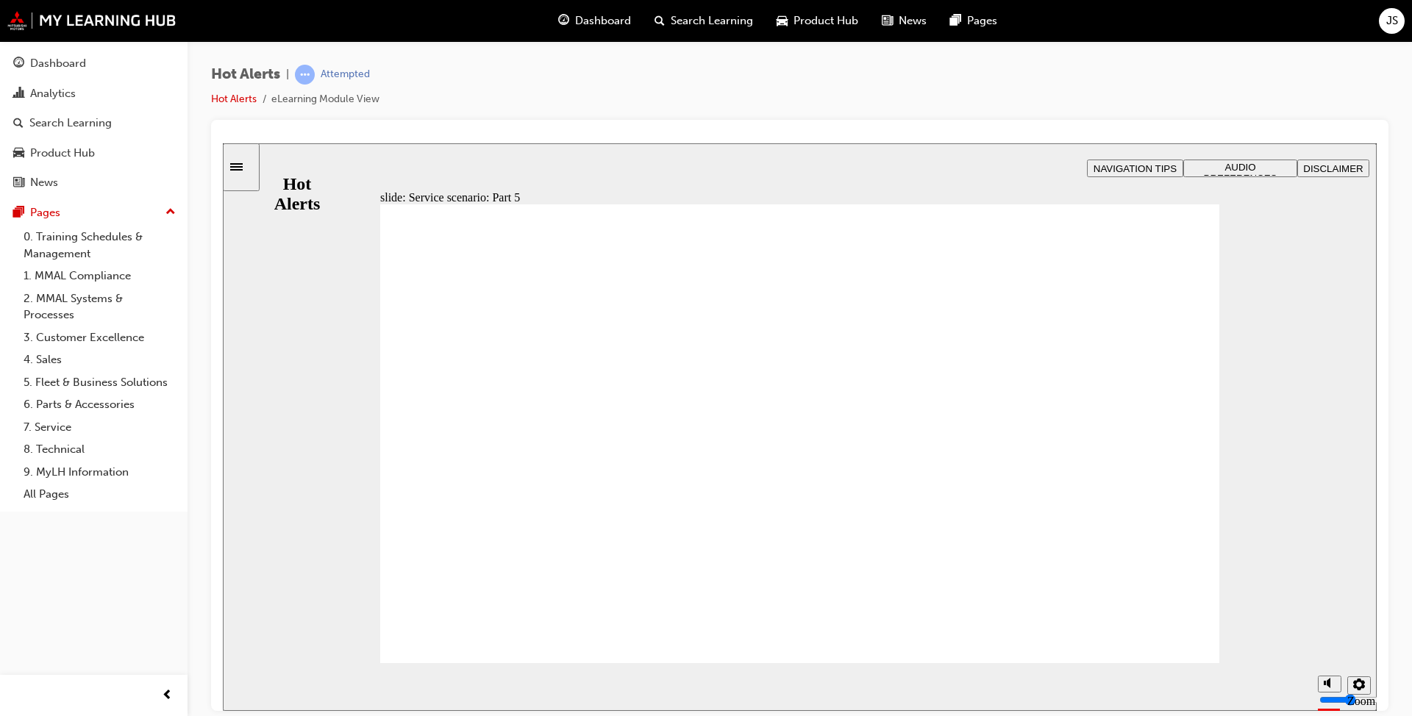
checkbox input "true"
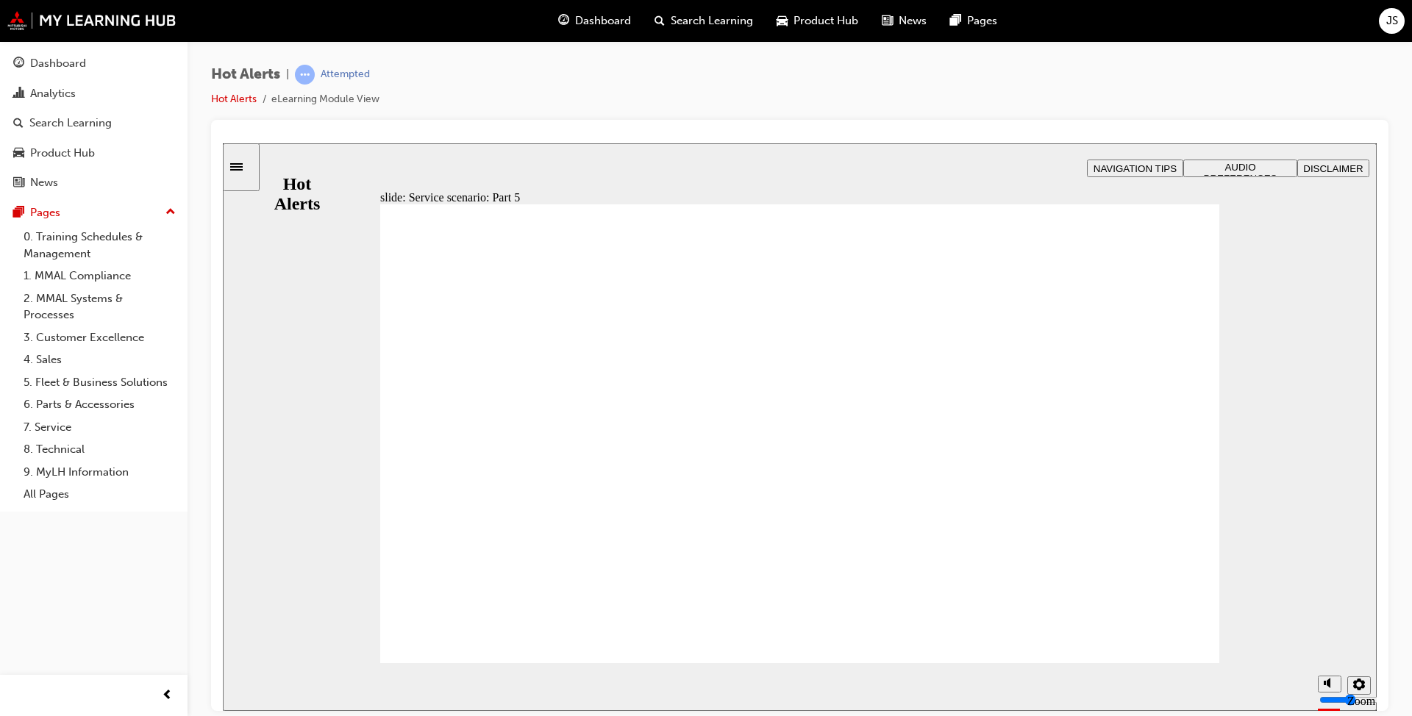
checkbox input "true"
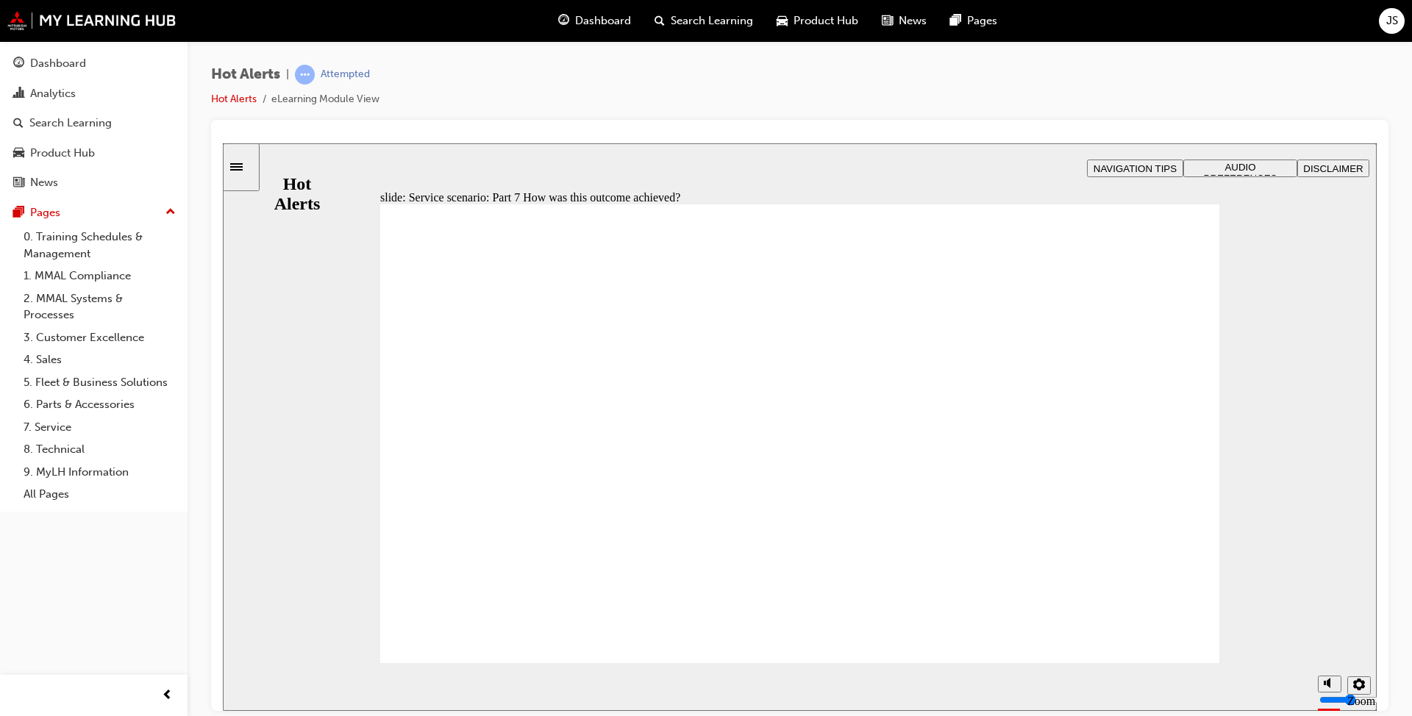
checkbox input "true"
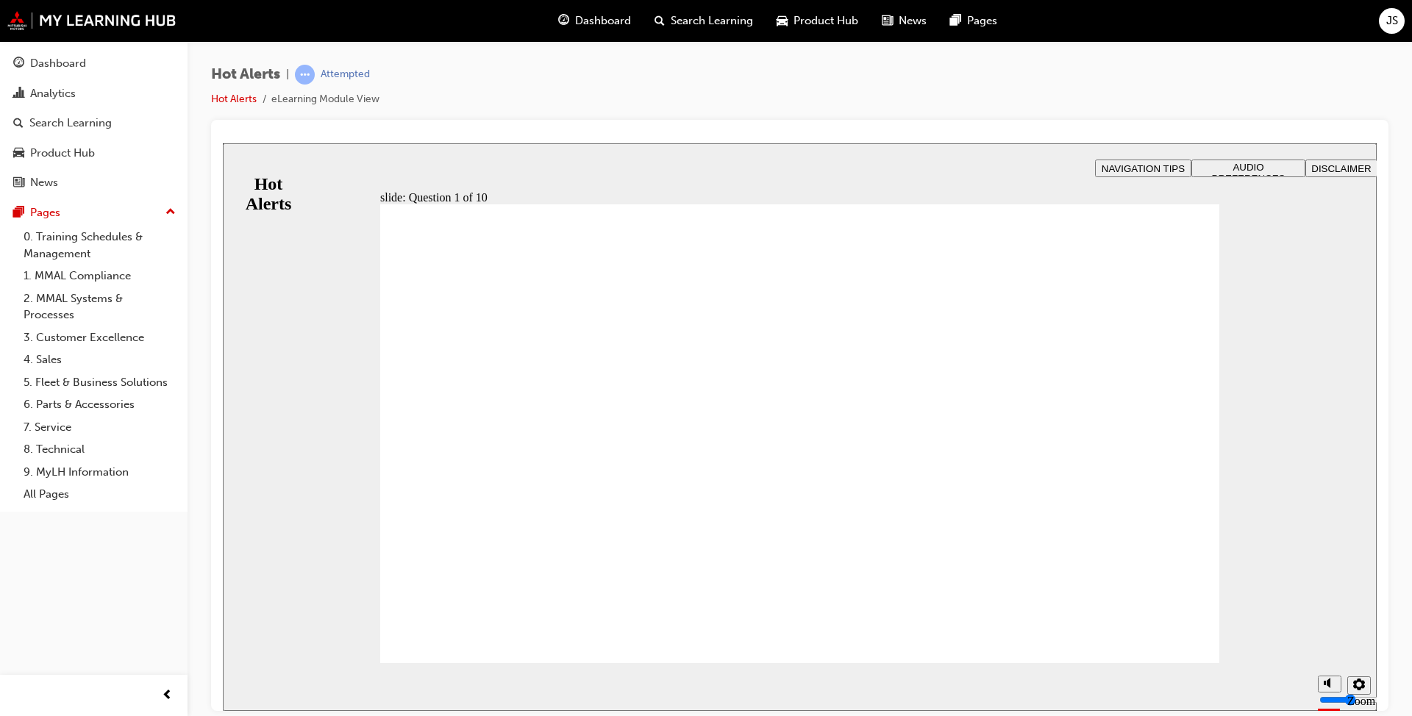
checkbox input "true"
checkbox input "false"
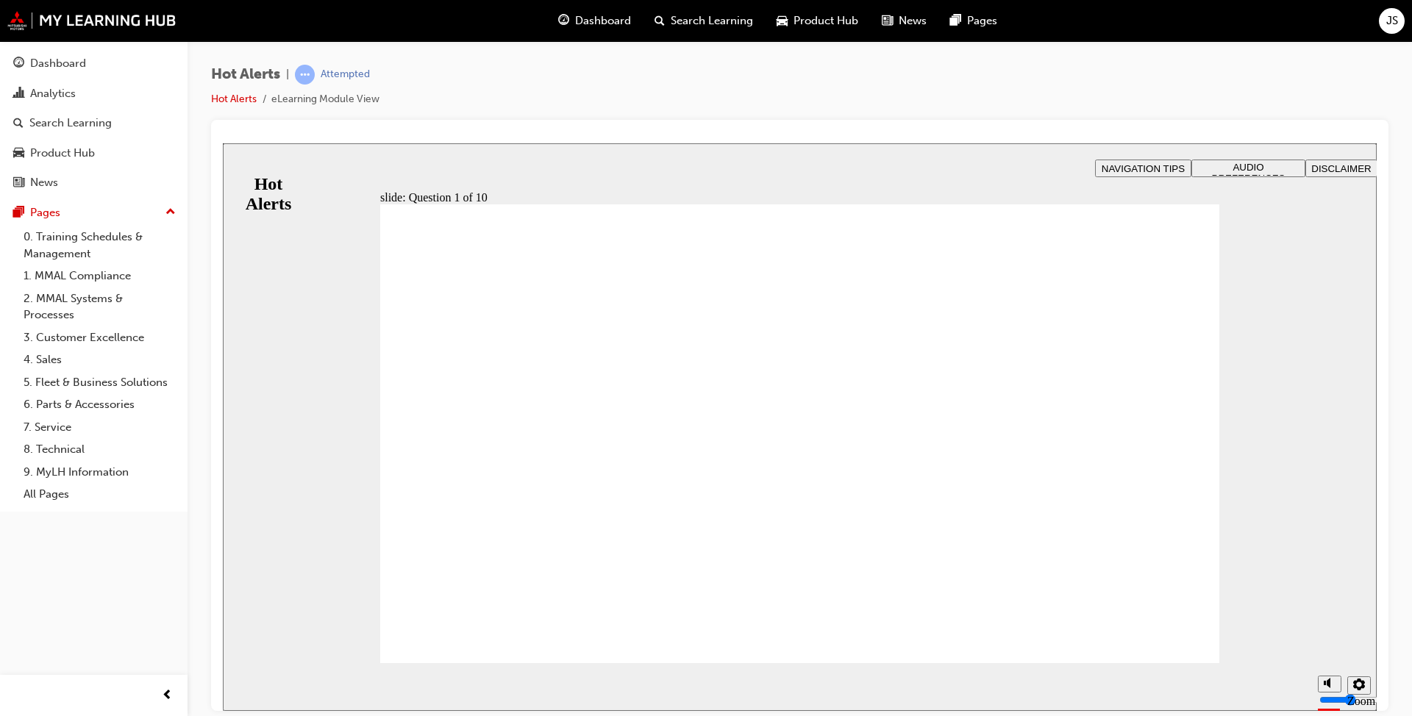
drag, startPoint x: 936, startPoint y: 534, endPoint x: 633, endPoint y: 382, distance: 339.0
drag, startPoint x: 889, startPoint y: 585, endPoint x: 595, endPoint y: 435, distance: 330.2
drag, startPoint x: 821, startPoint y: 381, endPoint x: 502, endPoint y: 469, distance: 330.4
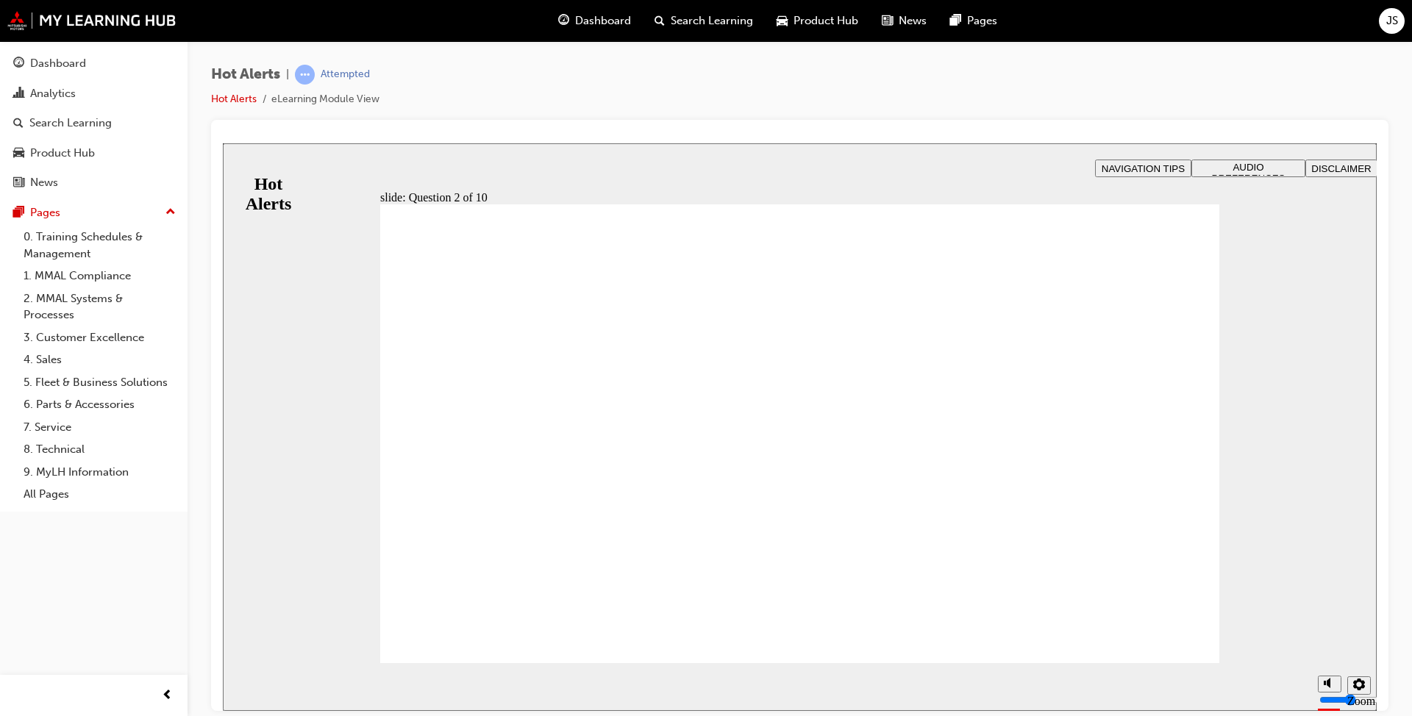
drag, startPoint x: 847, startPoint y: 431, endPoint x: 529, endPoint y: 524, distance: 331.1
drag, startPoint x: 801, startPoint y: 477, endPoint x: 490, endPoint y: 584, distance: 329.5
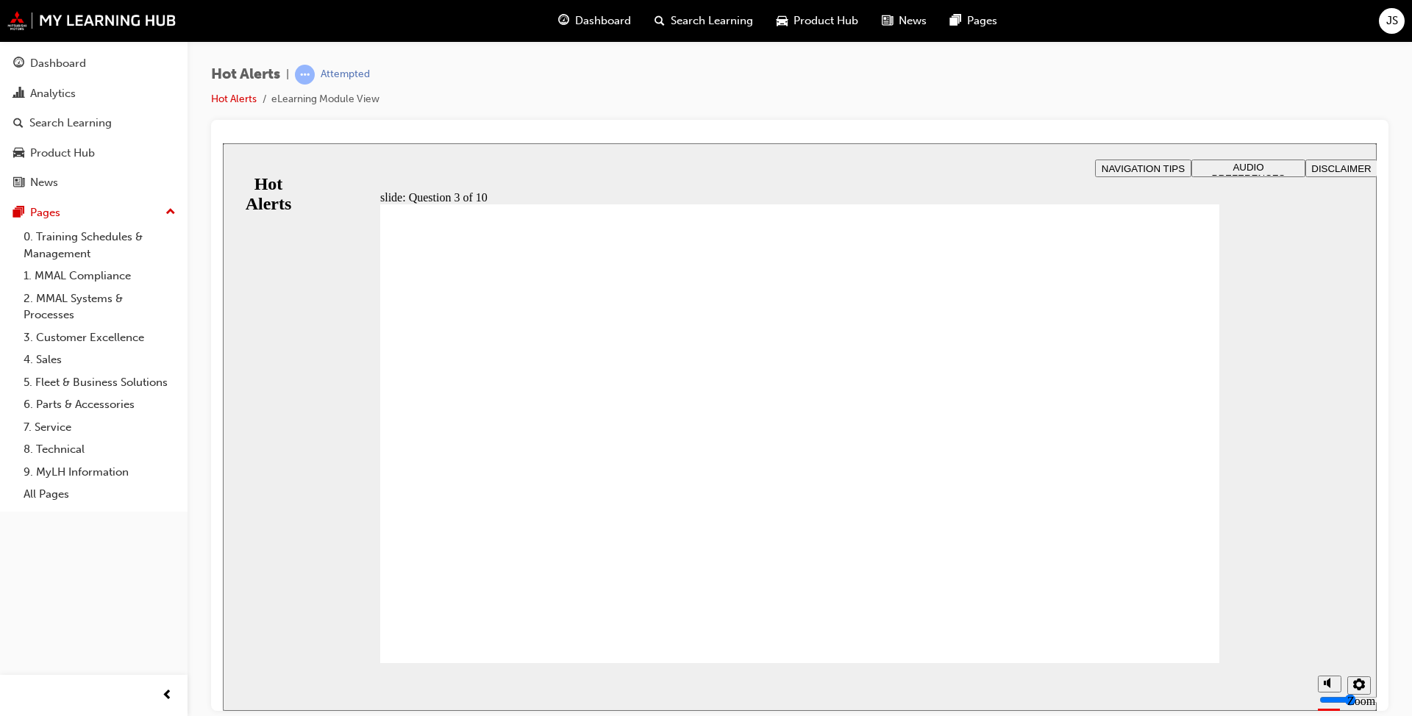
checkbox input "true"
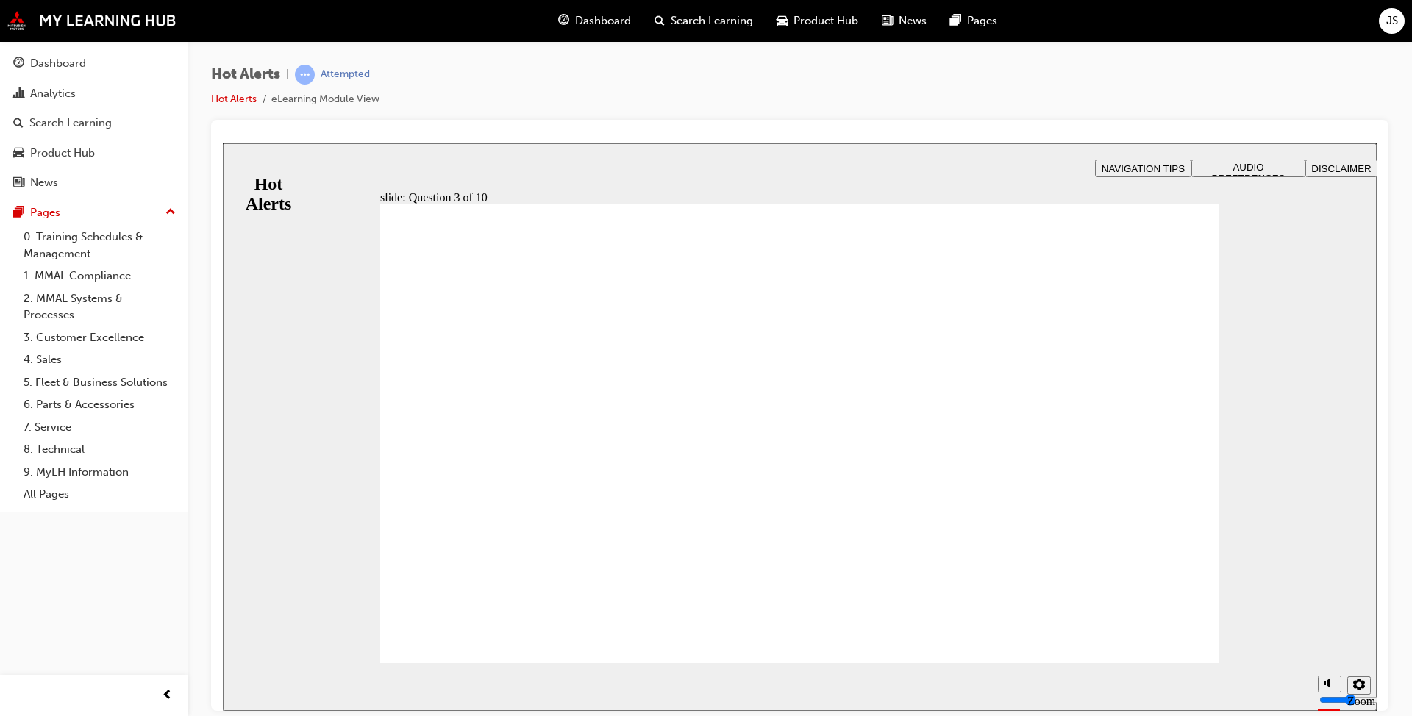
checkbox input "true"
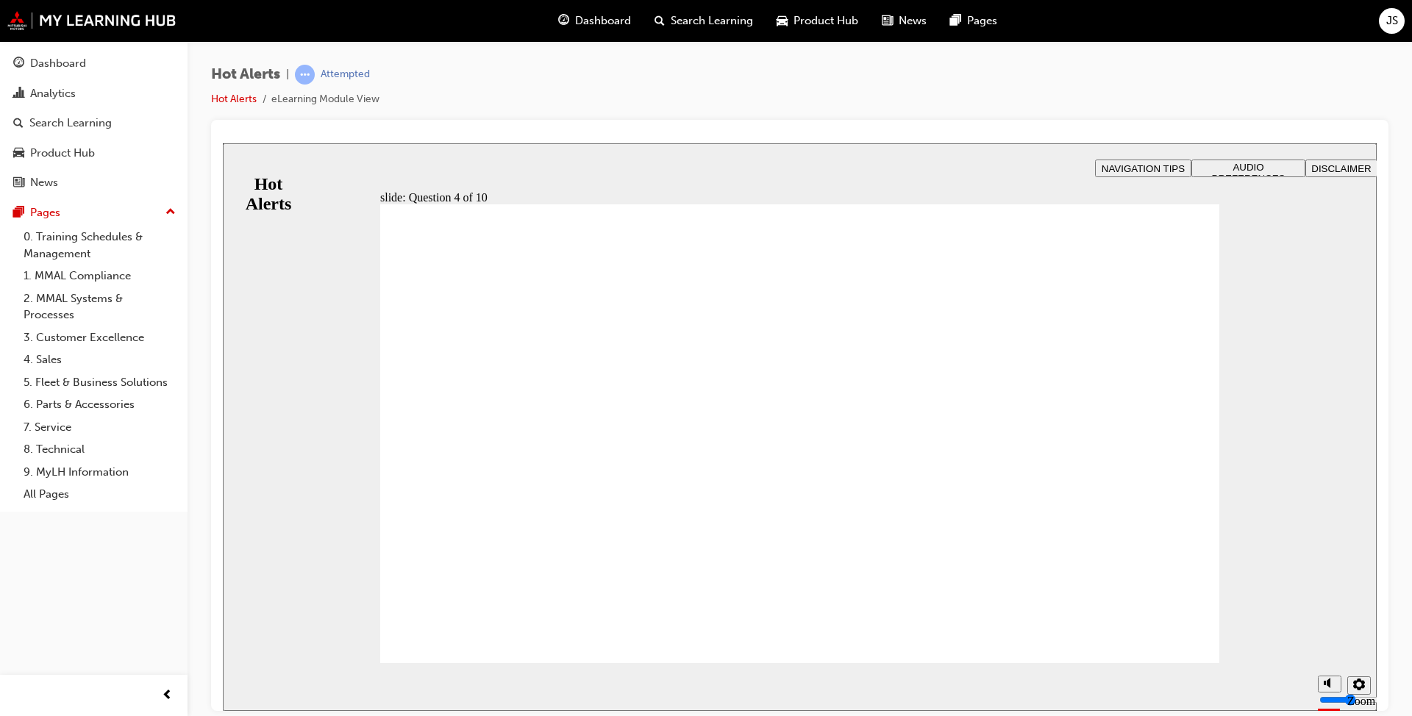
checkbox input "true"
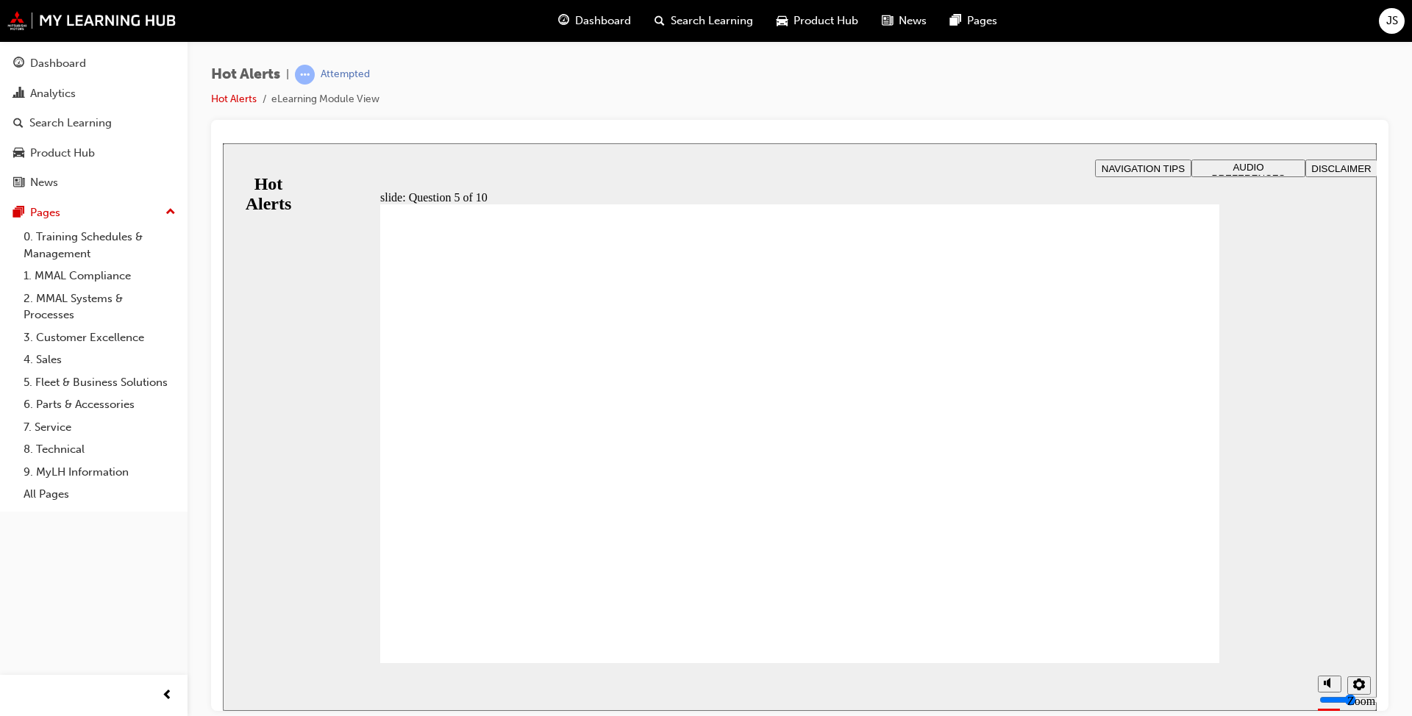
checkbox input "true"
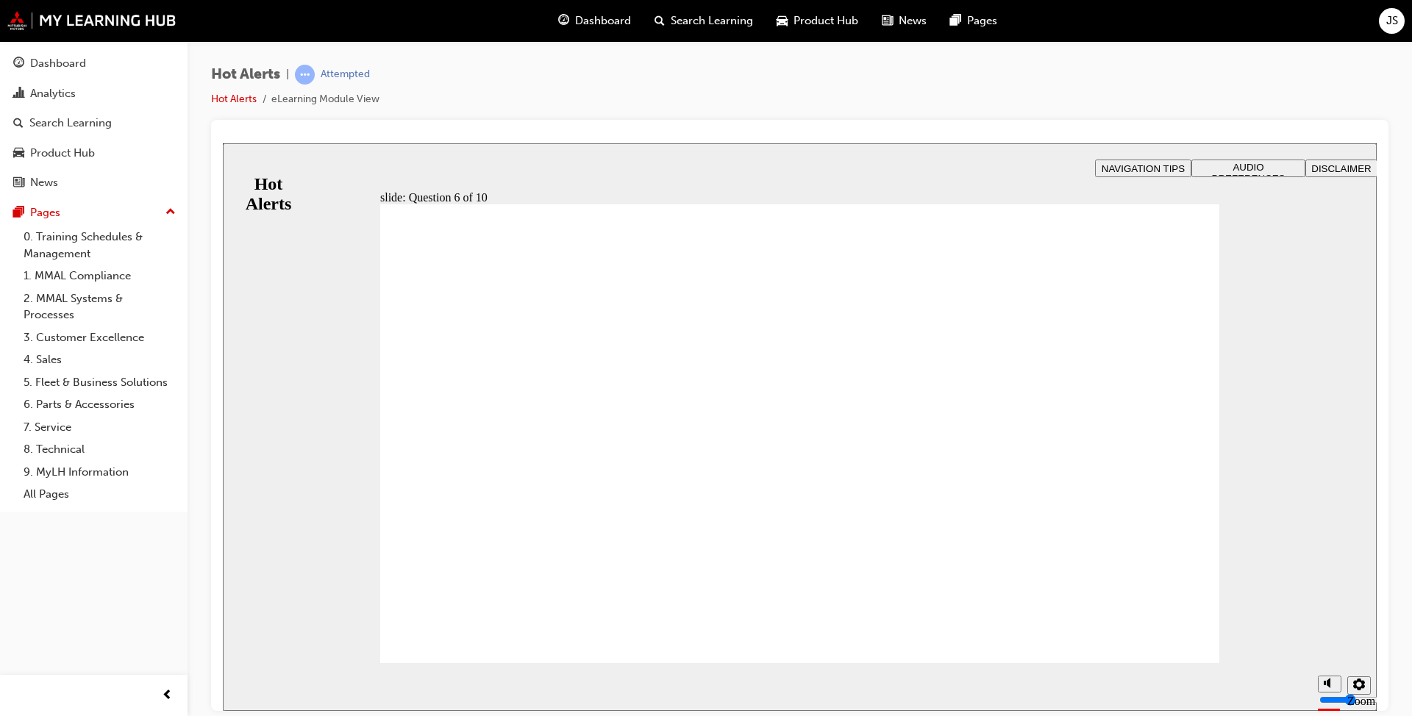
checkbox input "true"
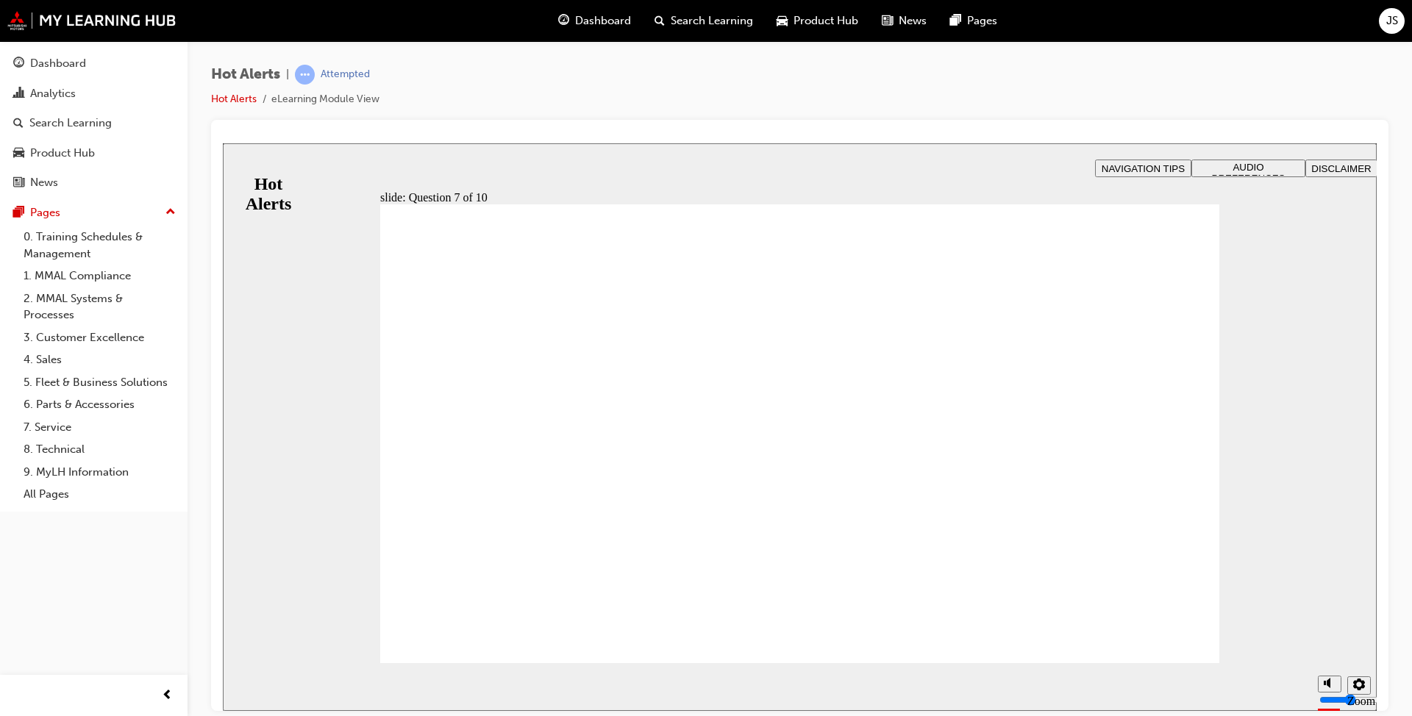
drag, startPoint x: 603, startPoint y: 537, endPoint x: 1008, endPoint y: 360, distance: 441.9
drag, startPoint x: 894, startPoint y: 349, endPoint x: 506, endPoint y: 528, distance: 427.4
drag, startPoint x: 513, startPoint y: 491, endPoint x: 902, endPoint y: 367, distance: 407.7
drag, startPoint x: 575, startPoint y: 540, endPoint x: 932, endPoint y: 457, distance: 366.2
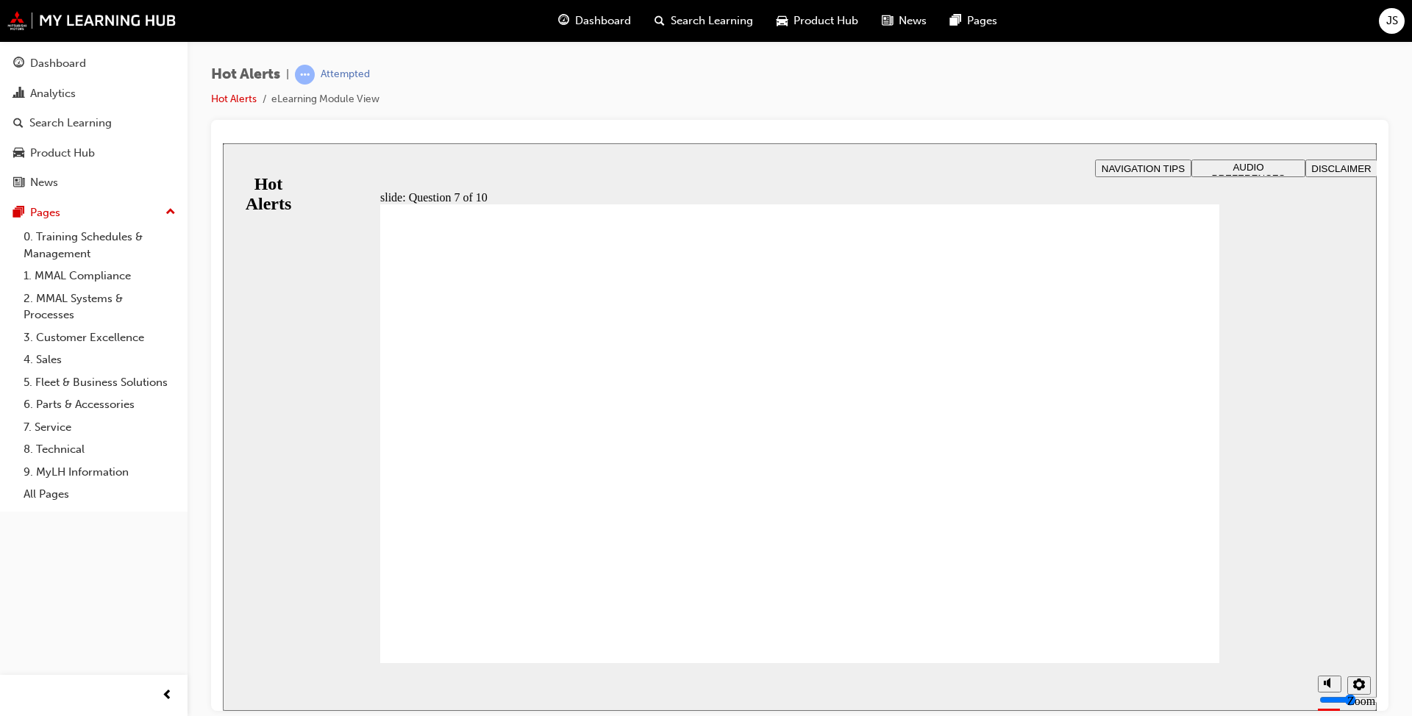
drag, startPoint x: 619, startPoint y: 583, endPoint x: 1035, endPoint y: 499, distance: 424.7
drag, startPoint x: 463, startPoint y: 439, endPoint x: 853, endPoint y: 571, distance: 412.0
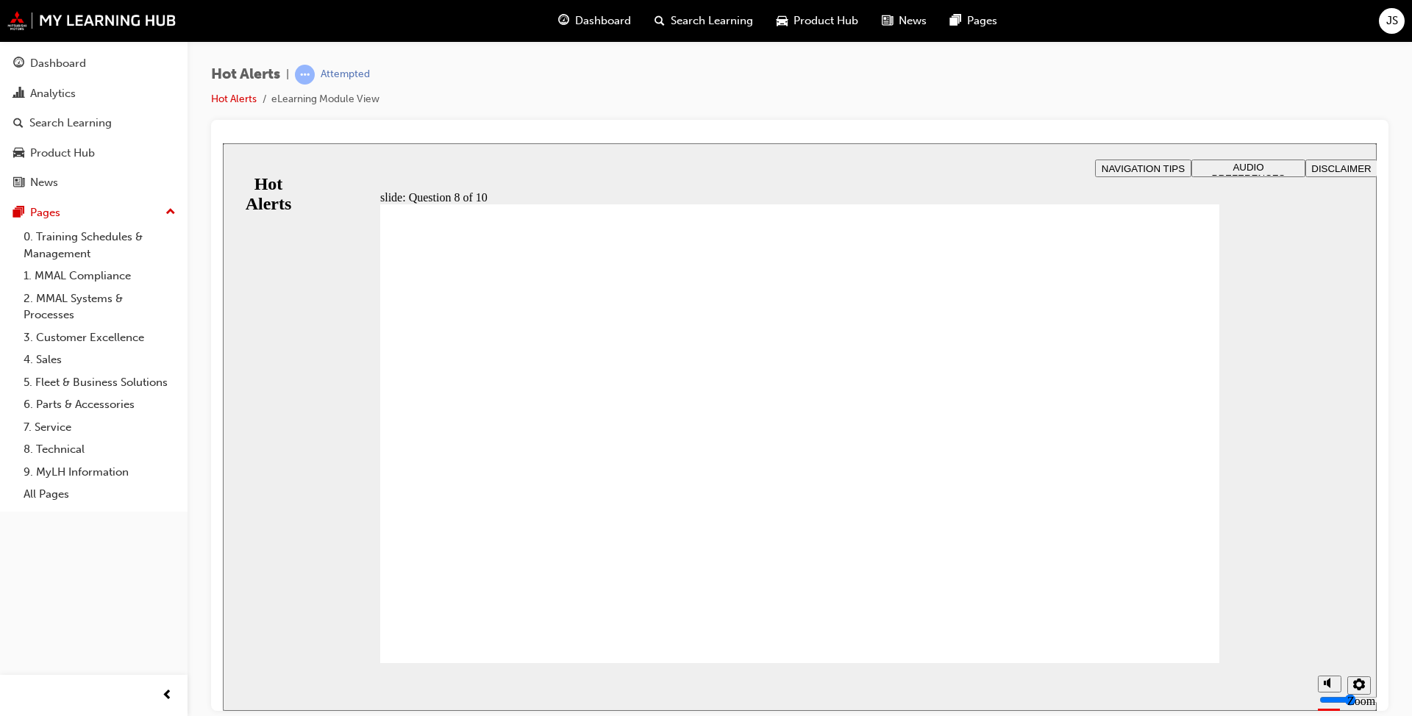
checkbox input "true"
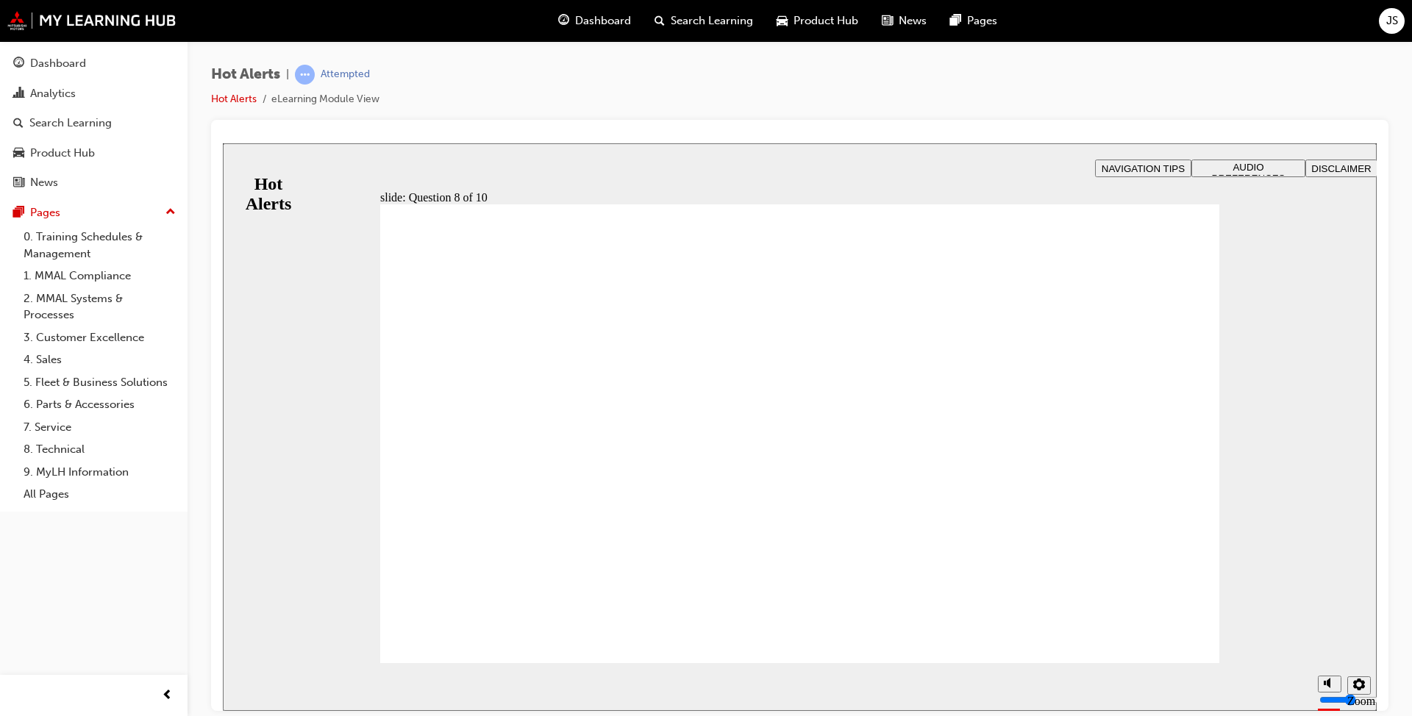
checkbox input "true"
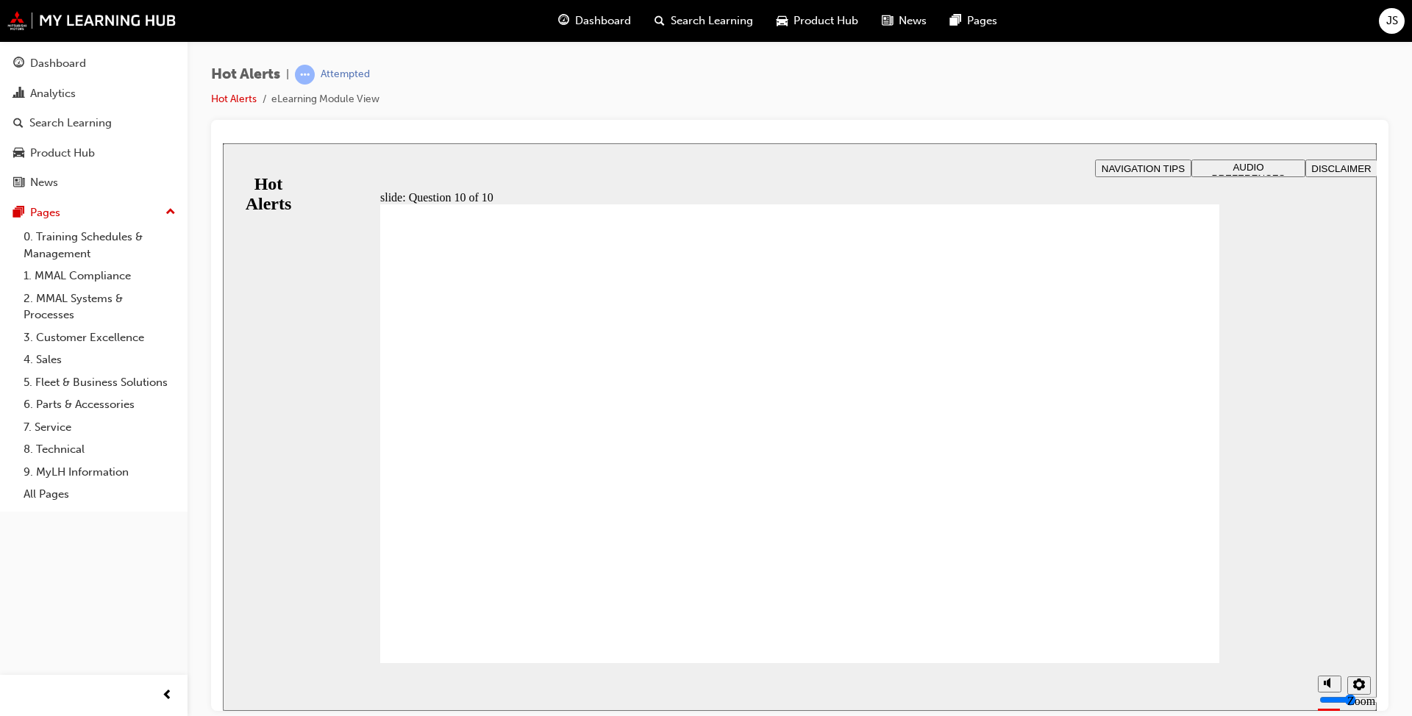
checkbox input "true"
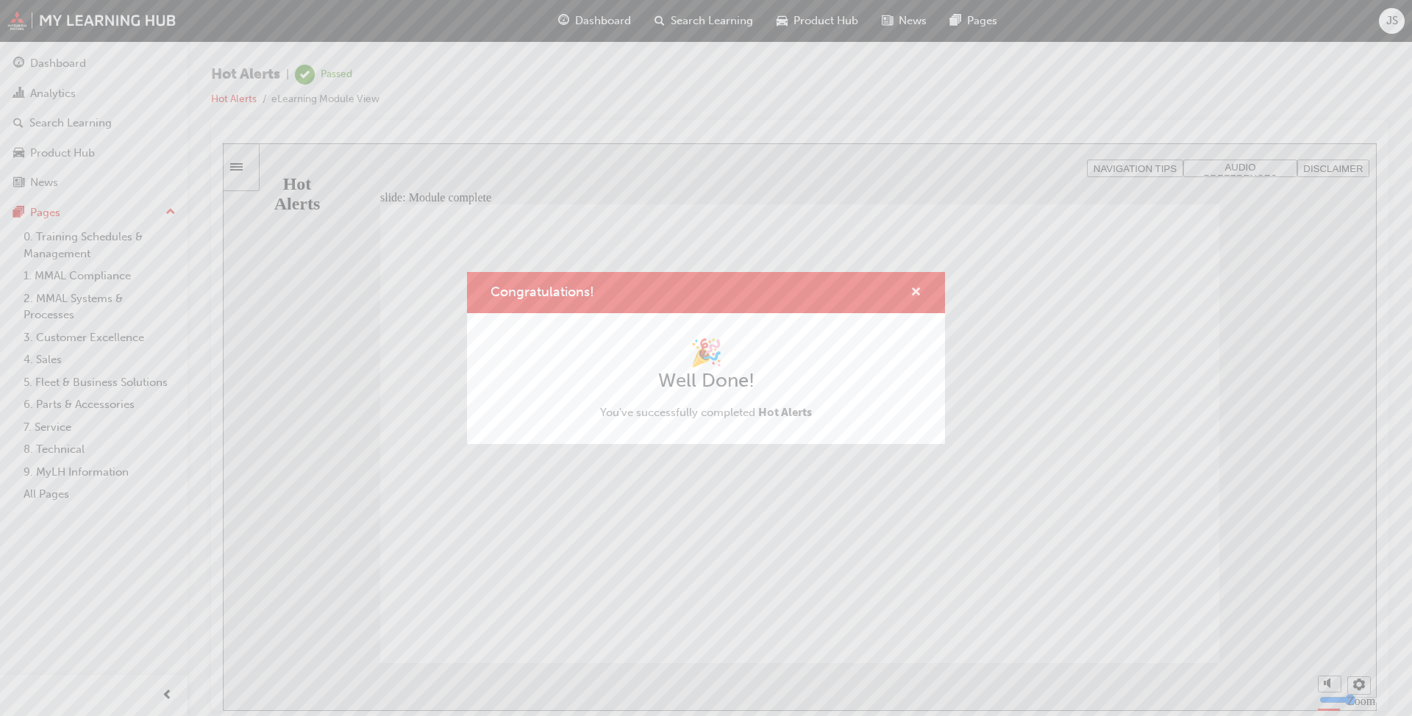
click at [916, 287] on span "cross-icon" at bounding box center [915, 293] width 11 height 13
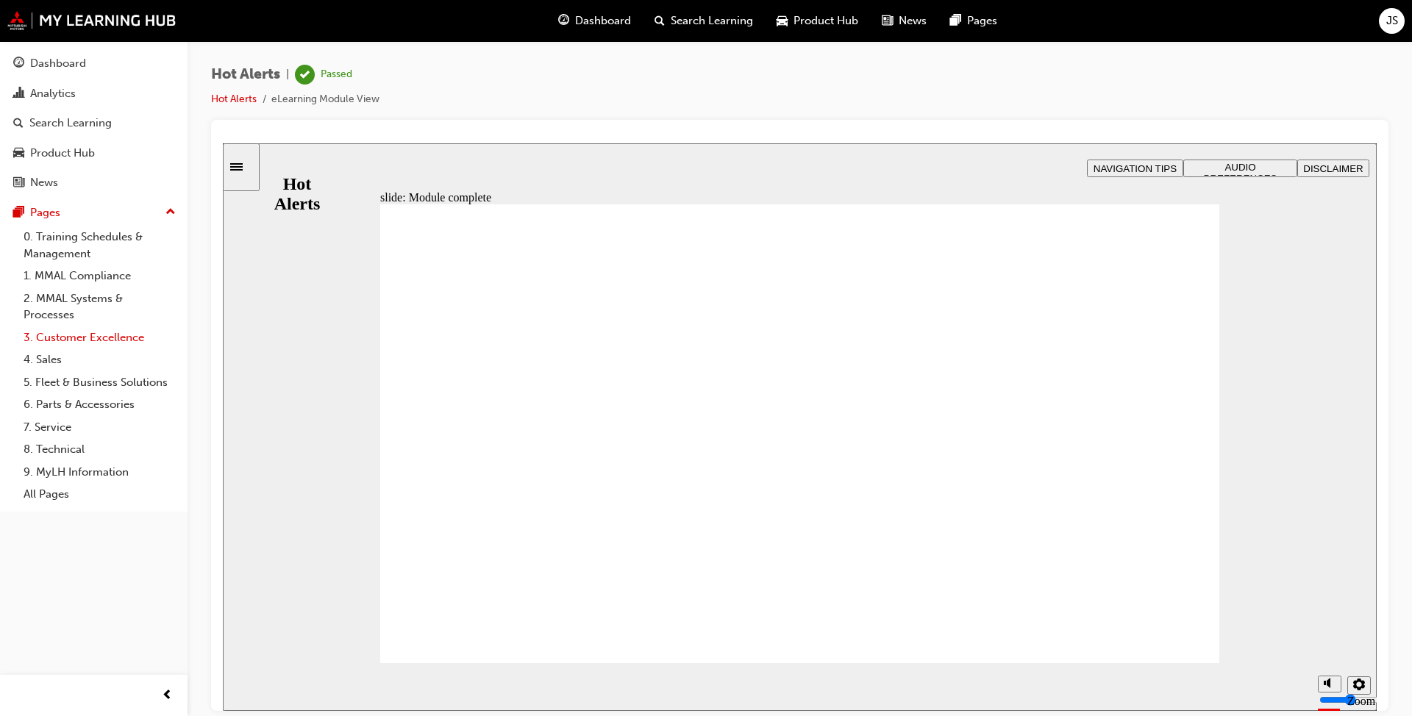
click at [129, 339] on link "3. Customer Excellence" at bounding box center [100, 337] width 164 height 23
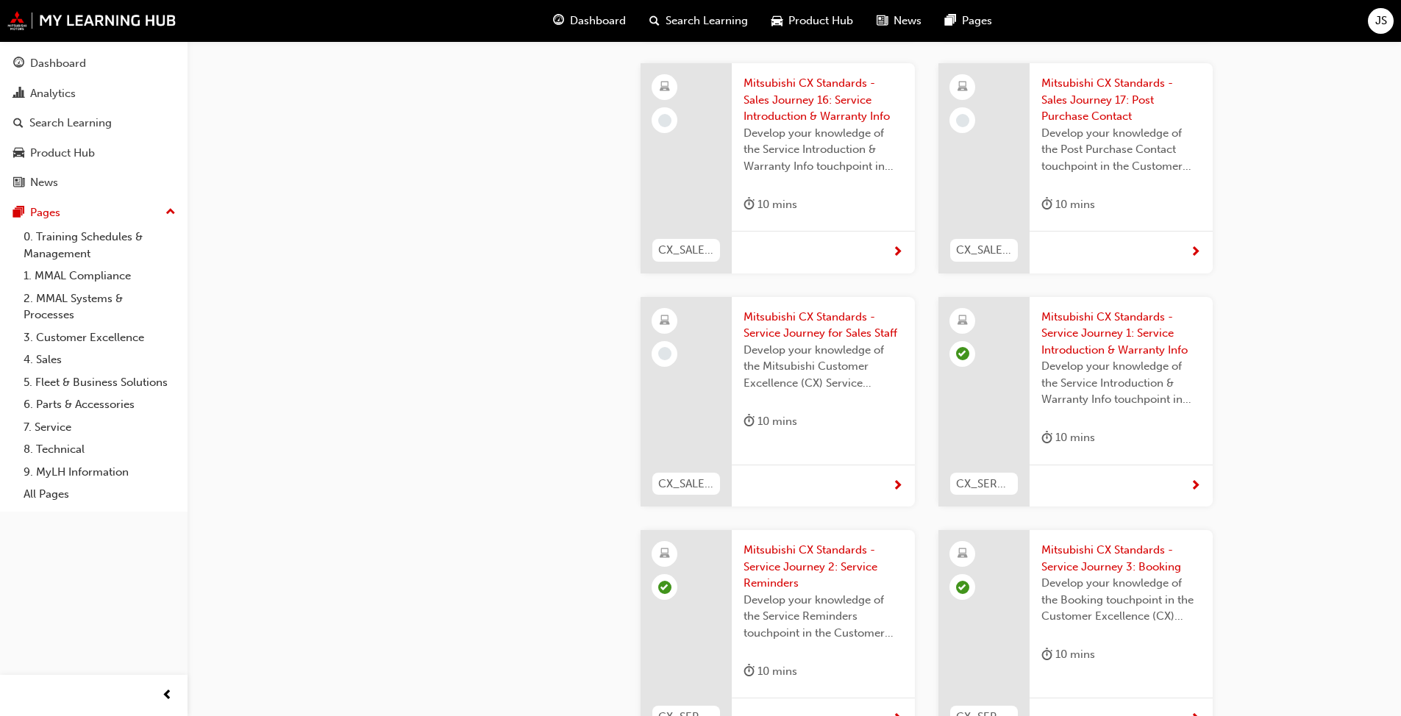
scroll to position [2353, 0]
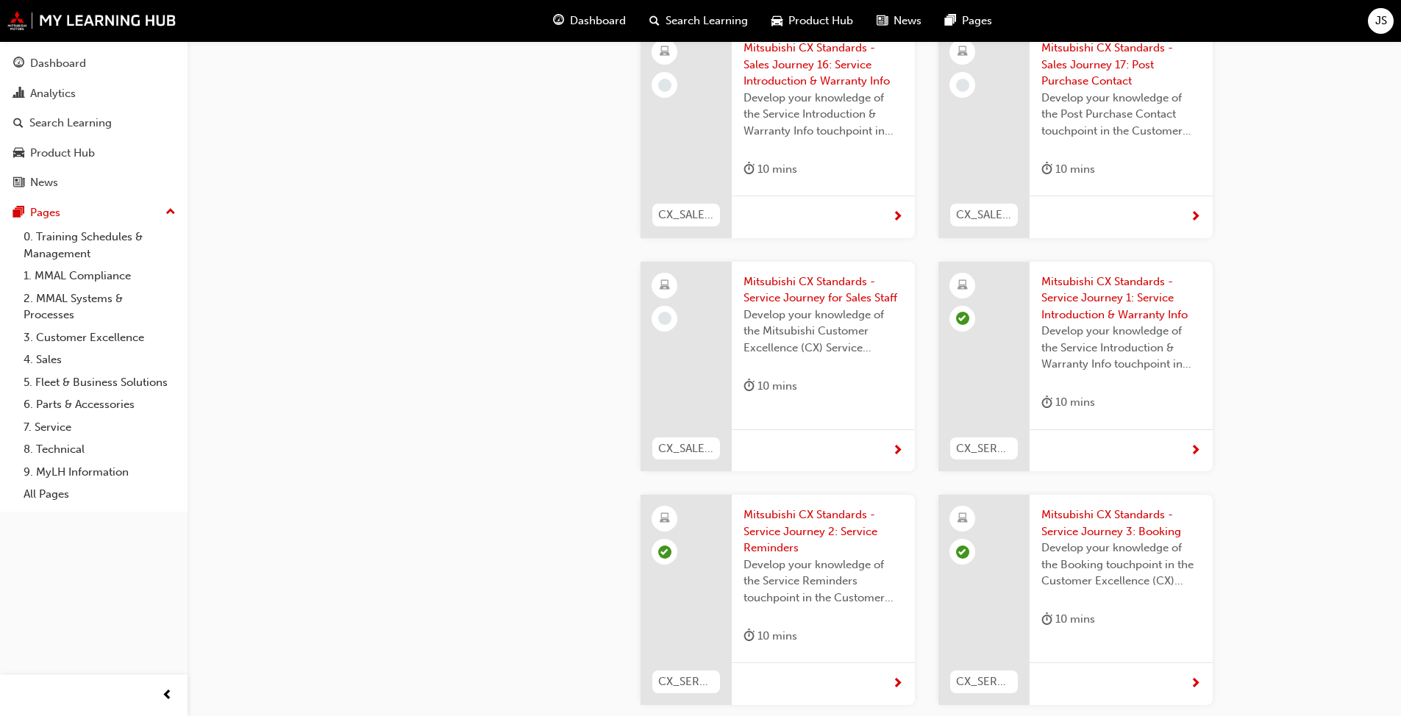
click at [822, 507] on span "Mitsubishi CX Standards - Service Journey 2: Service Reminders" at bounding box center [823, 532] width 160 height 50
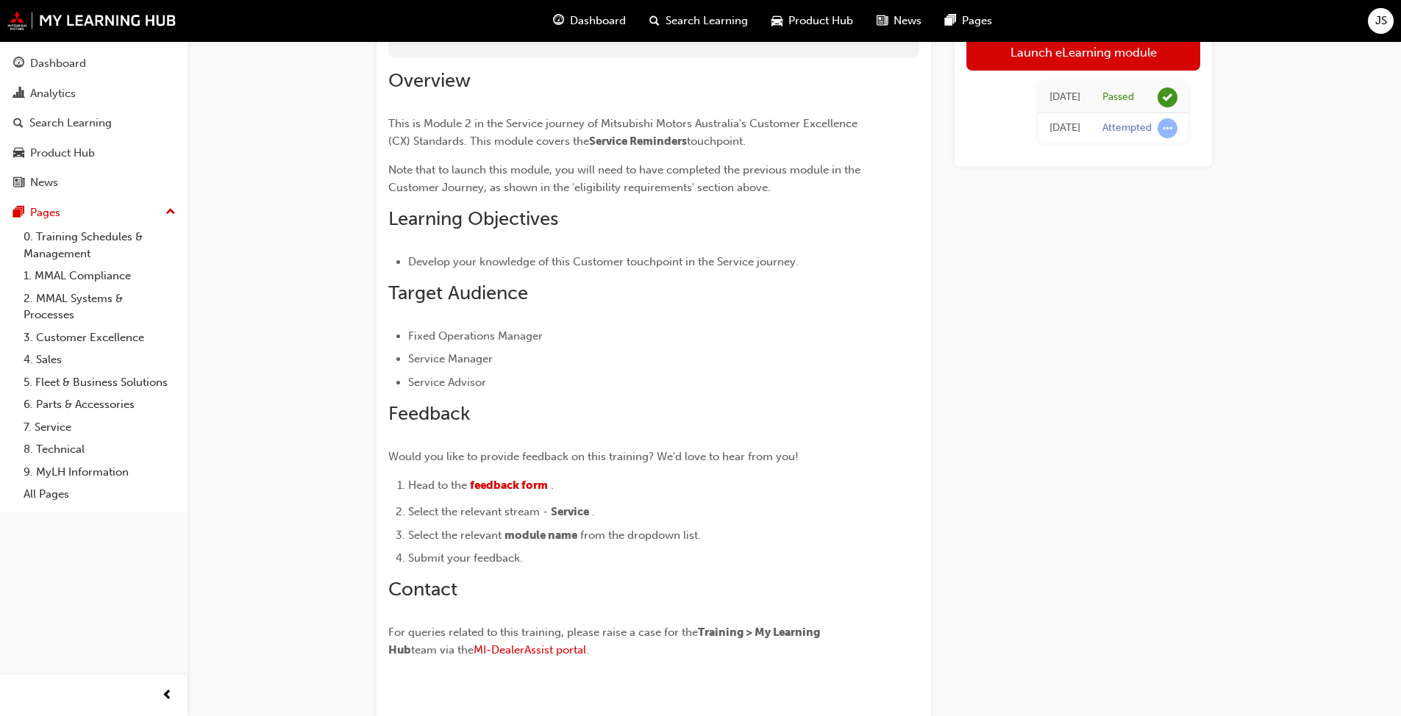
scroll to position [10, 0]
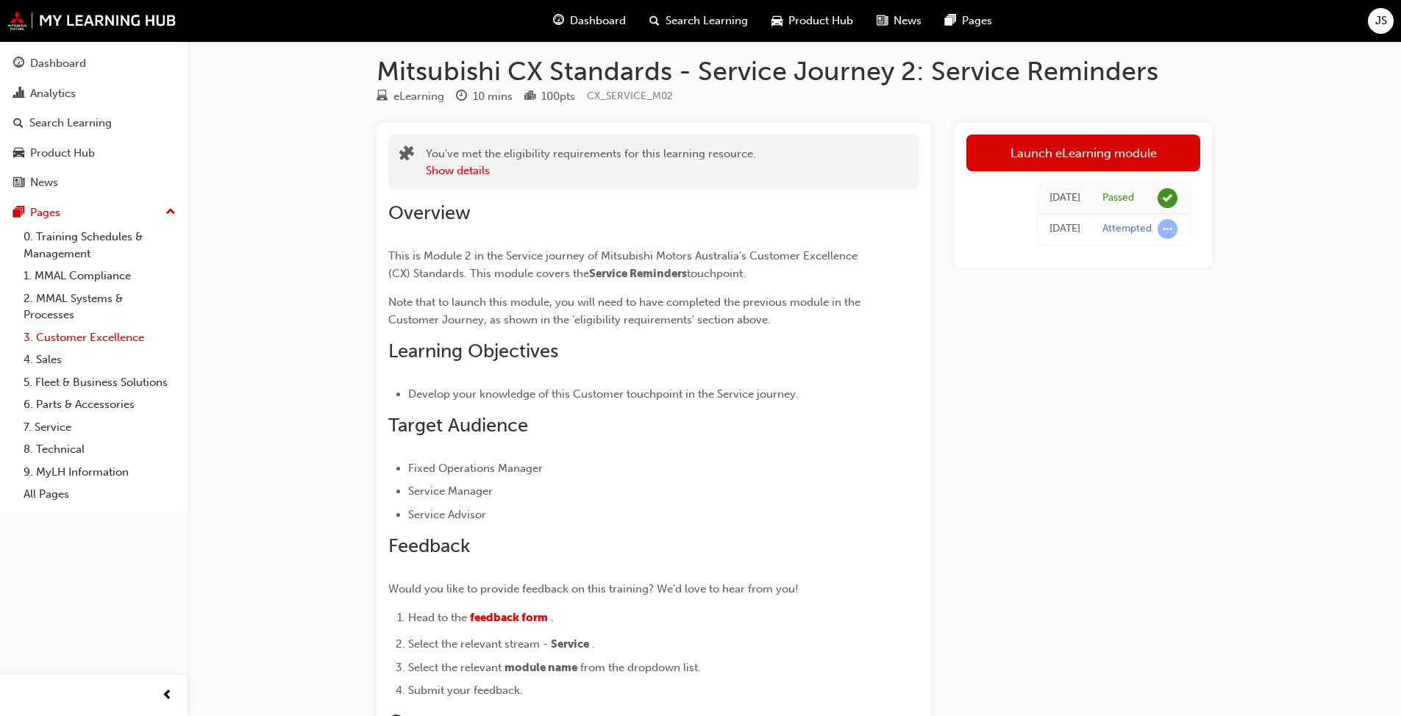
click at [61, 335] on link "3. Customer Excellence" at bounding box center [100, 337] width 164 height 23
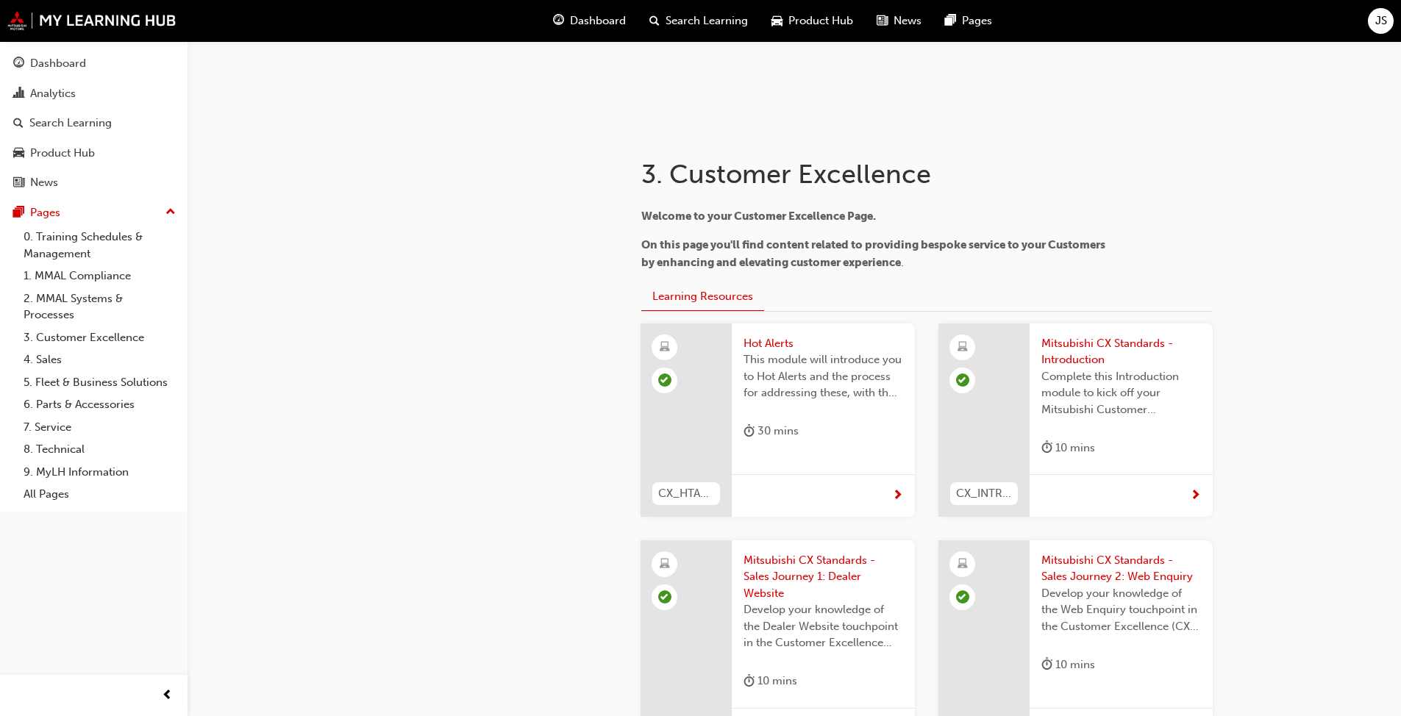
scroll to position [230, 0]
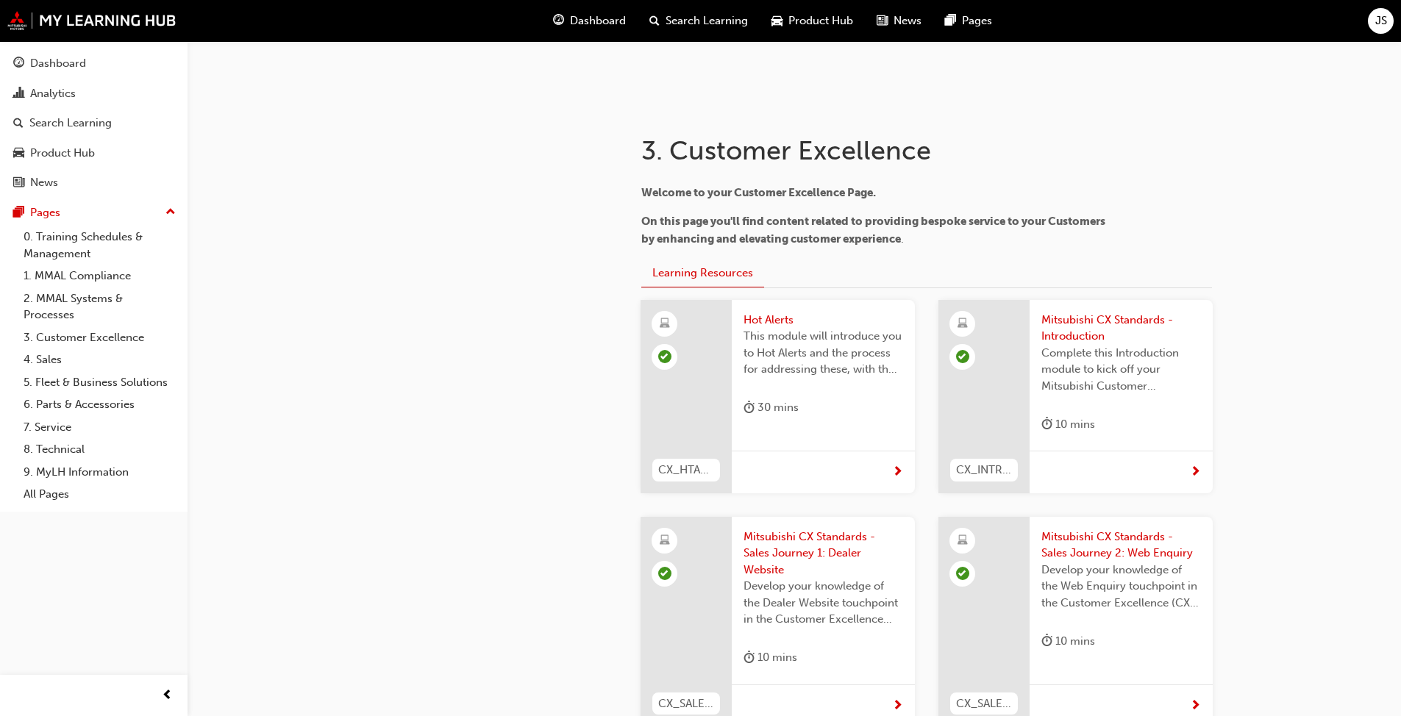
click at [816, 537] on span "Mitsubishi CX Standards - Sales Journey 1: Dealer Website" at bounding box center [823, 554] width 160 height 50
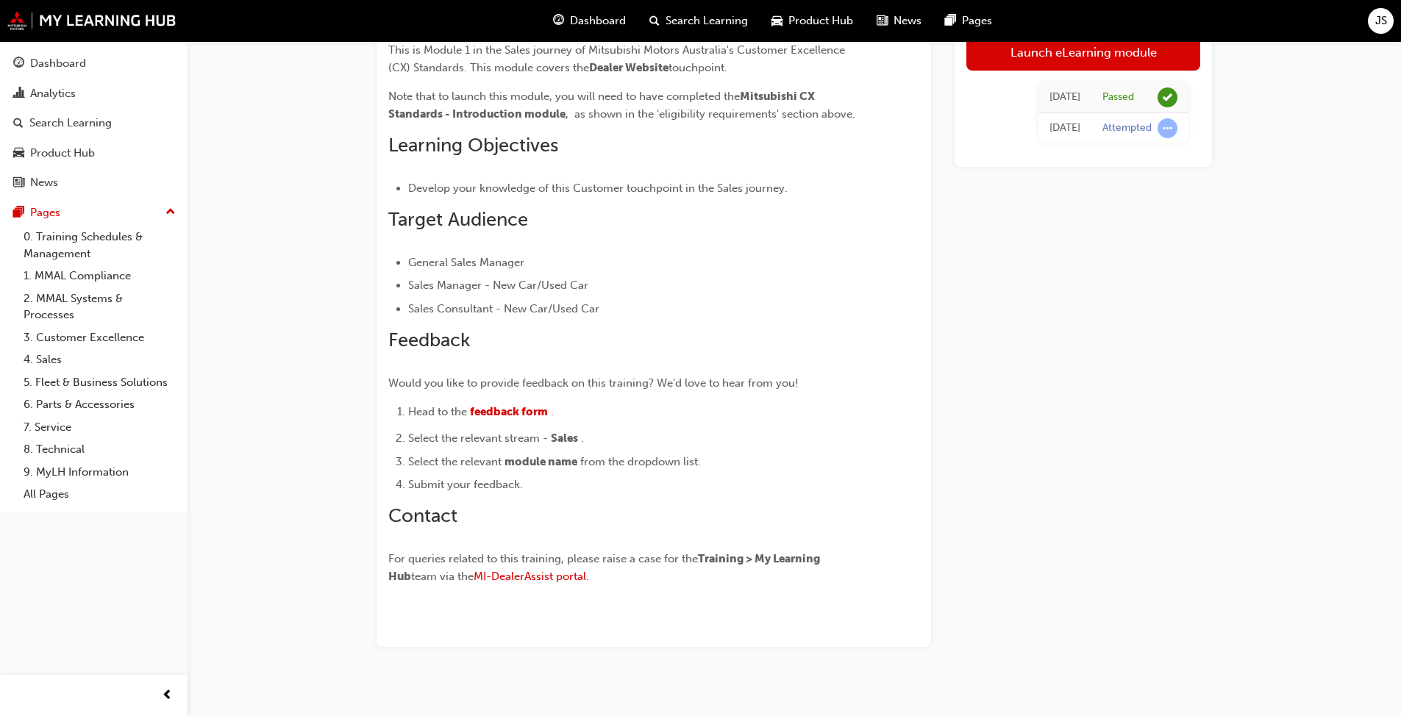
scroll to position [230, 0]
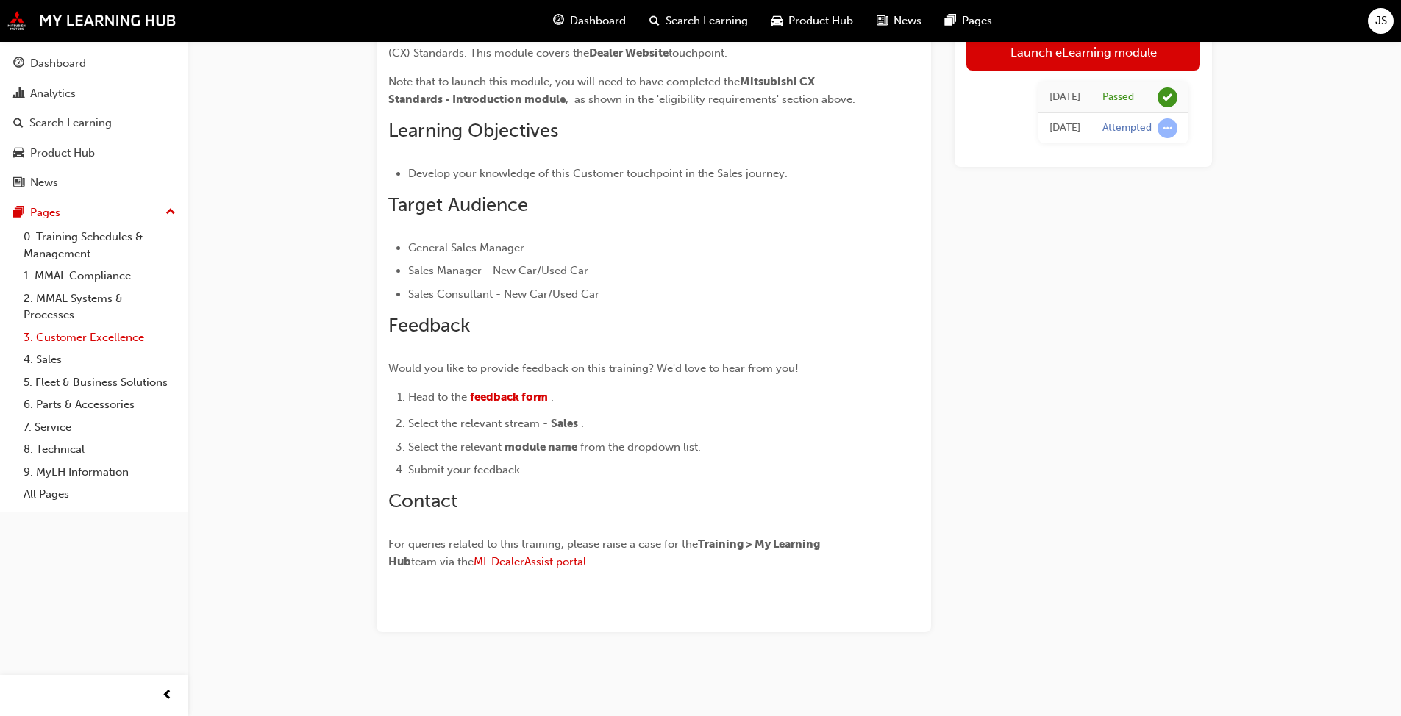
click at [88, 339] on link "3. Customer Excellence" at bounding box center [100, 337] width 164 height 23
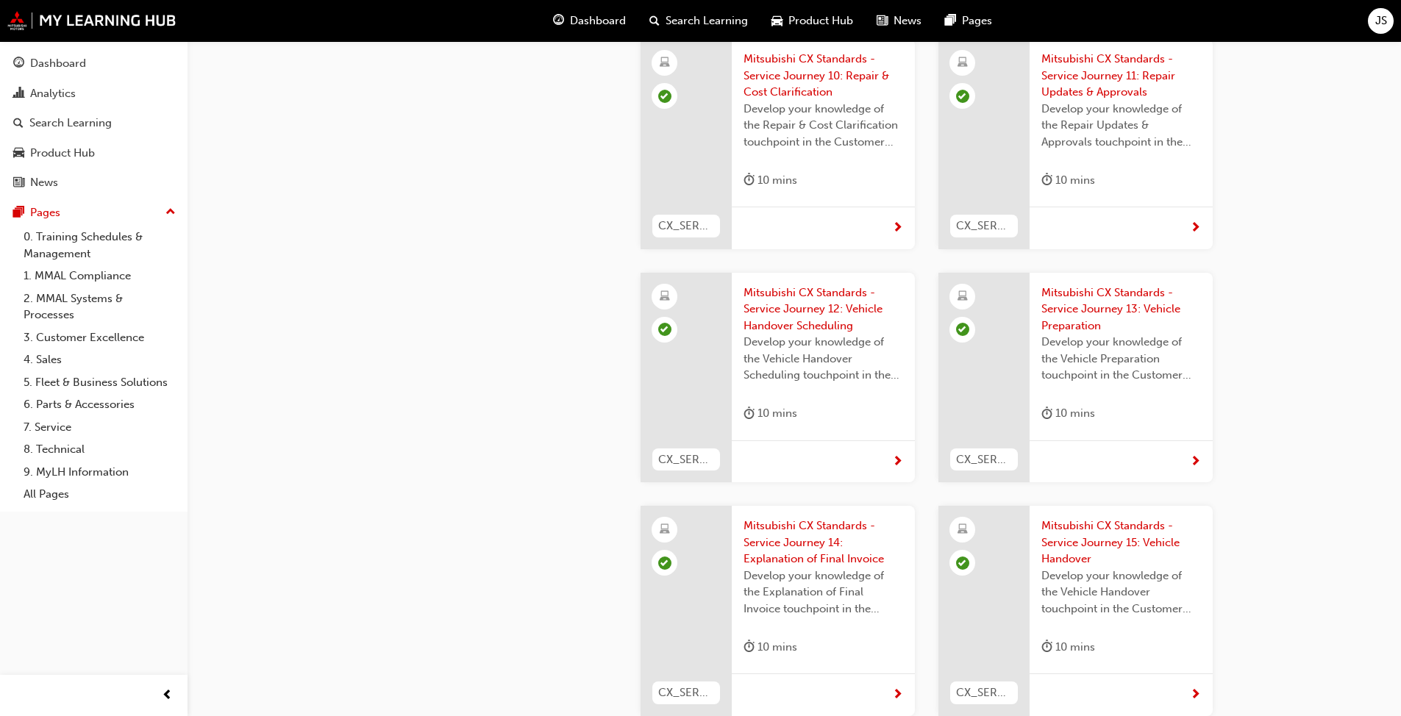
scroll to position [4081, 0]
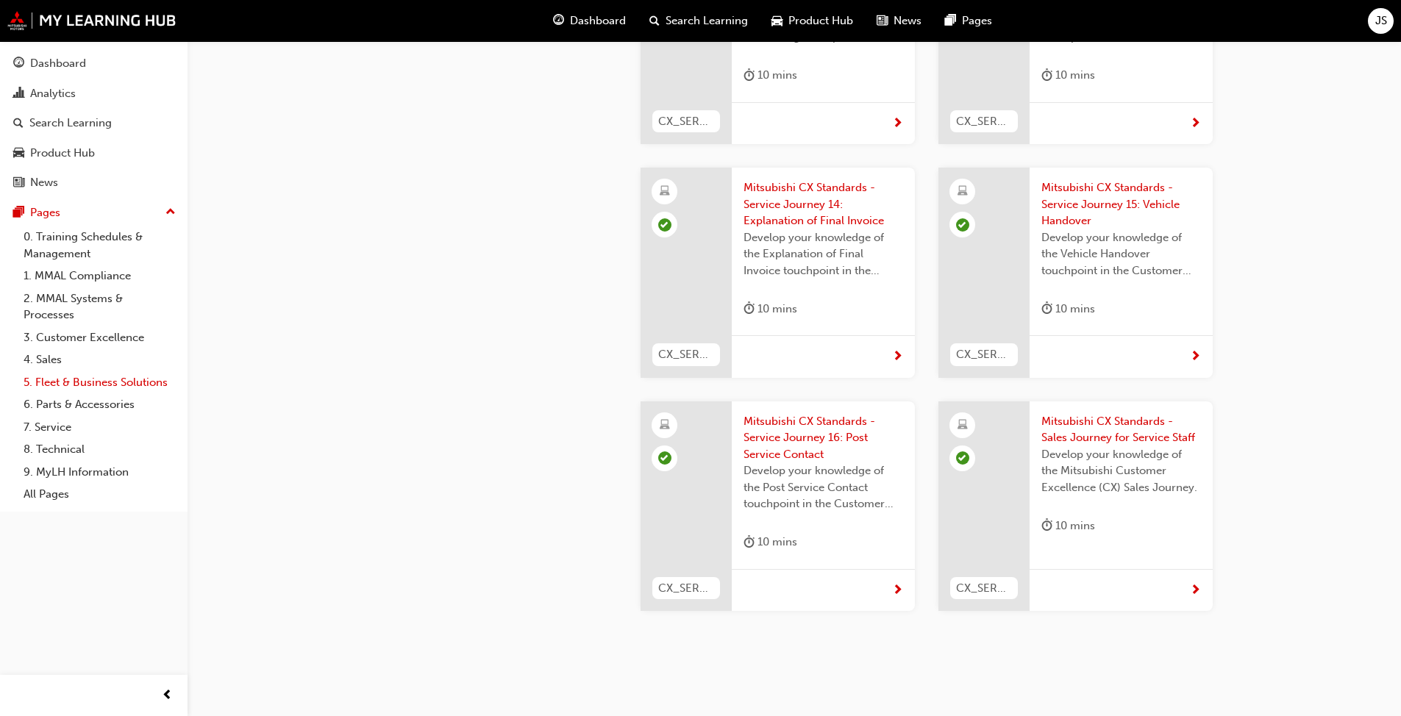
click at [142, 374] on link "5. Fleet & Business Solutions" at bounding box center [100, 382] width 164 height 23
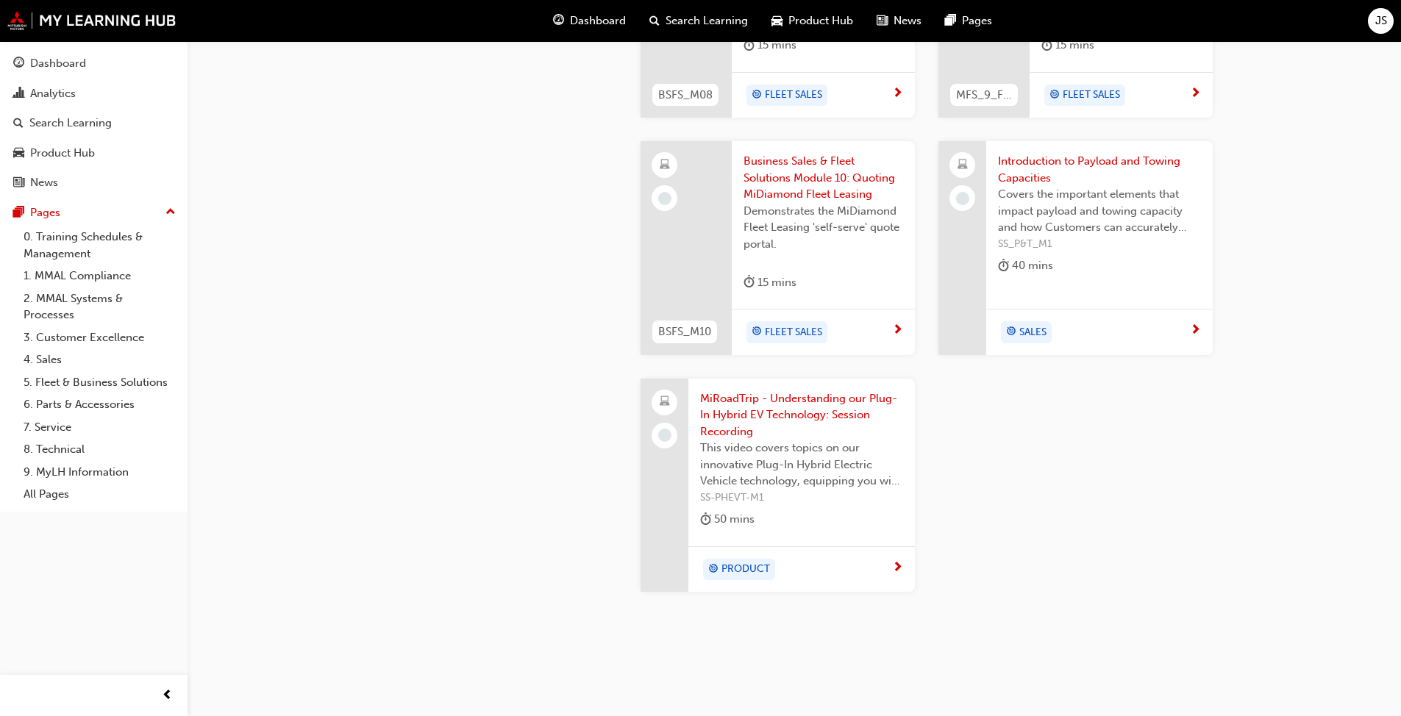
scroll to position [1691, 0]
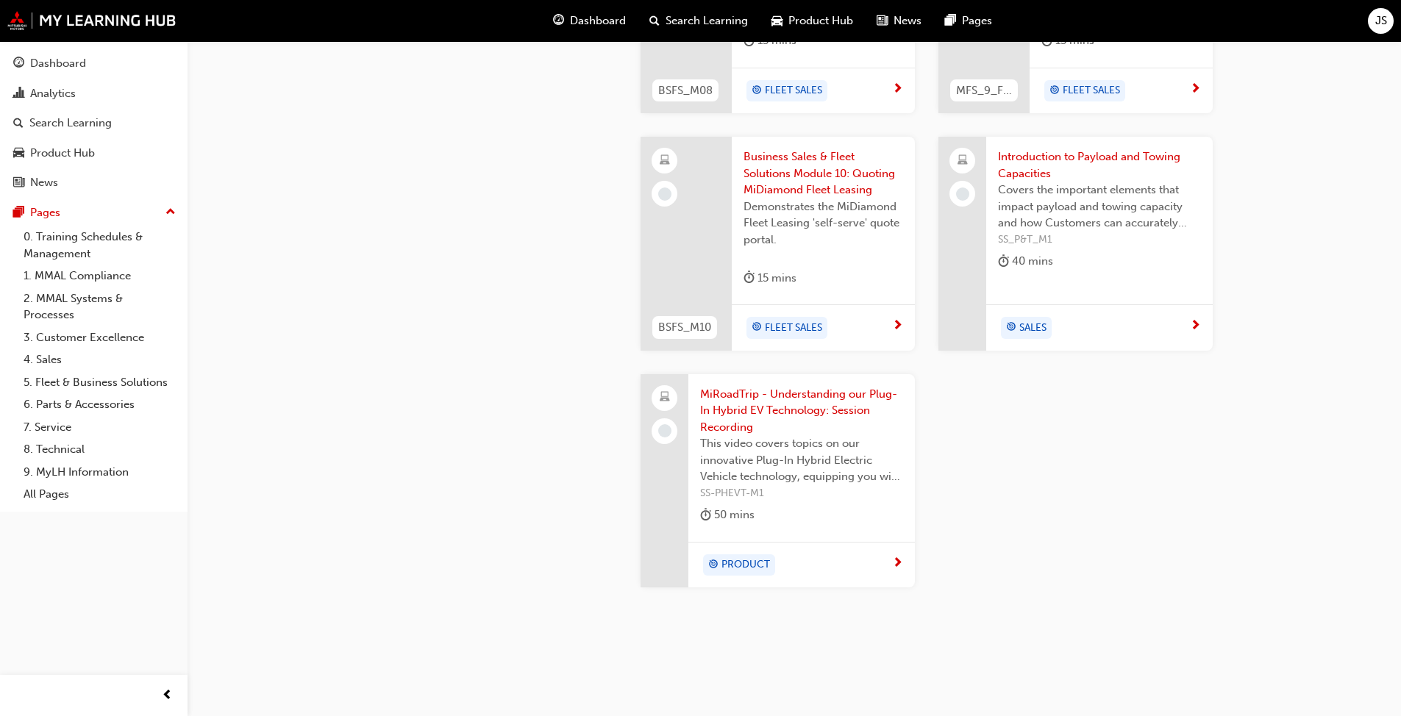
click at [811, 393] on span "MiRoadTrip - Understanding our Plug-In Hybrid EV Technology: Session Recording" at bounding box center [801, 411] width 203 height 50
